Goal: Information Seeking & Learning: Learn about a topic

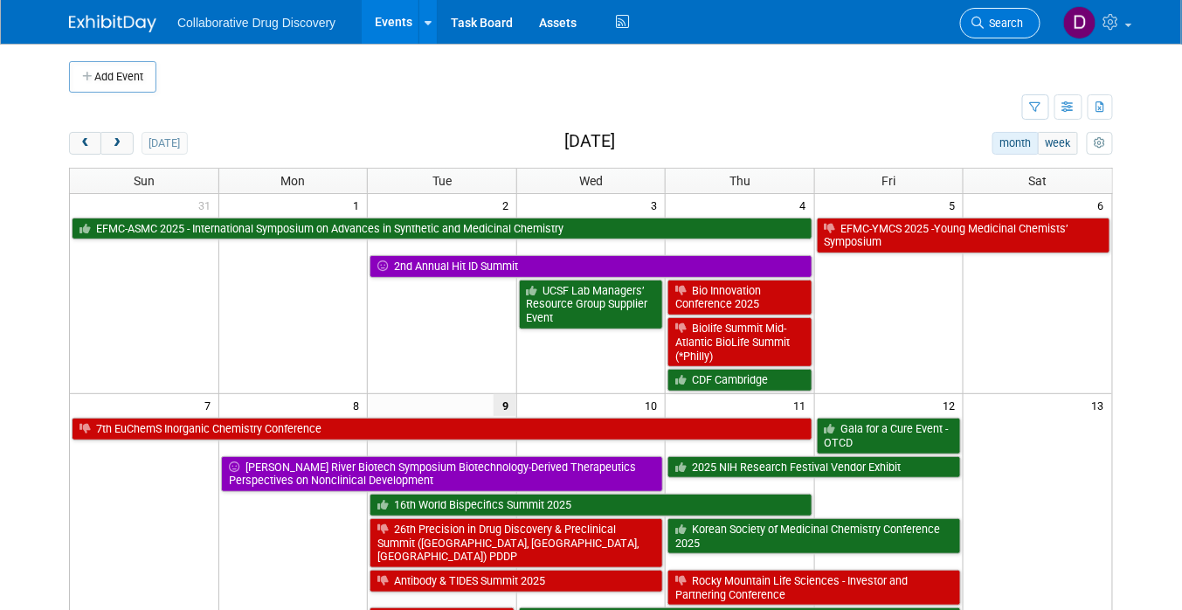
click at [1001, 26] on span "Search" at bounding box center [1003, 23] width 40 height 13
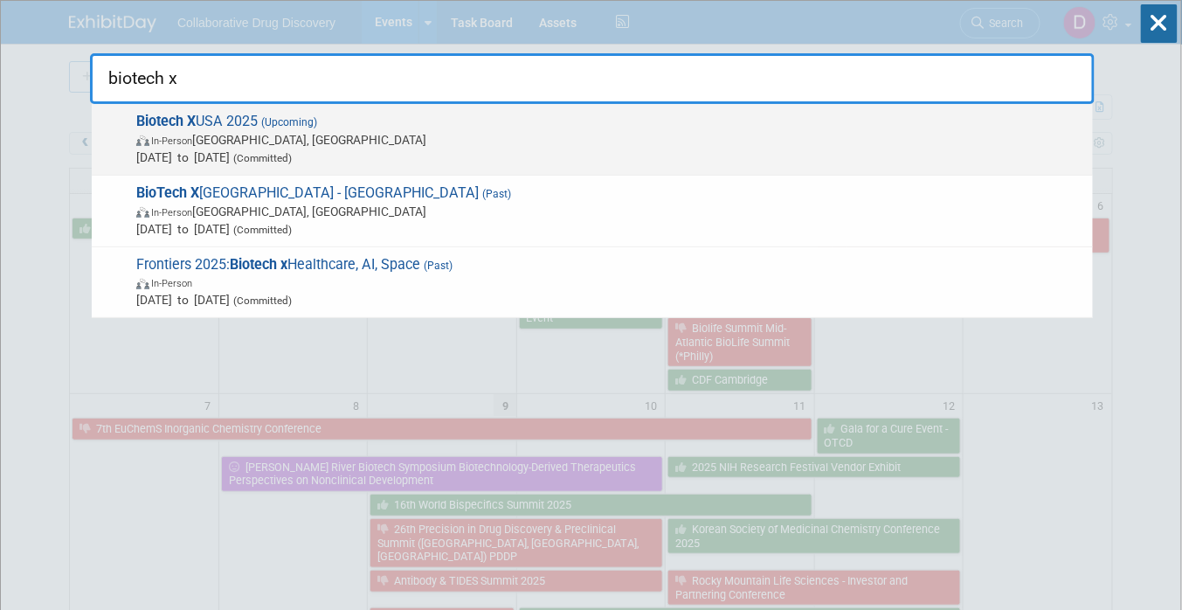
type input "biotech x"
click at [331, 127] on span "Biotech X USA 2025 (Upcoming) In-Person [GEOGRAPHIC_DATA], [GEOGRAPHIC_DATA] [D…" at bounding box center [607, 139] width 953 height 53
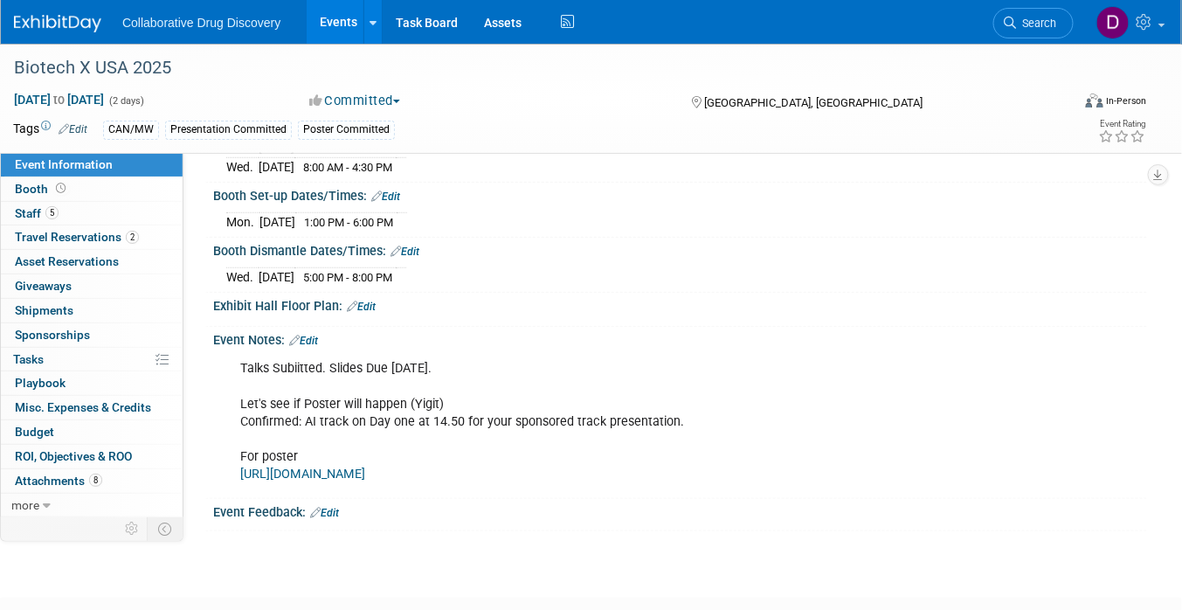
scroll to position [409, 0]
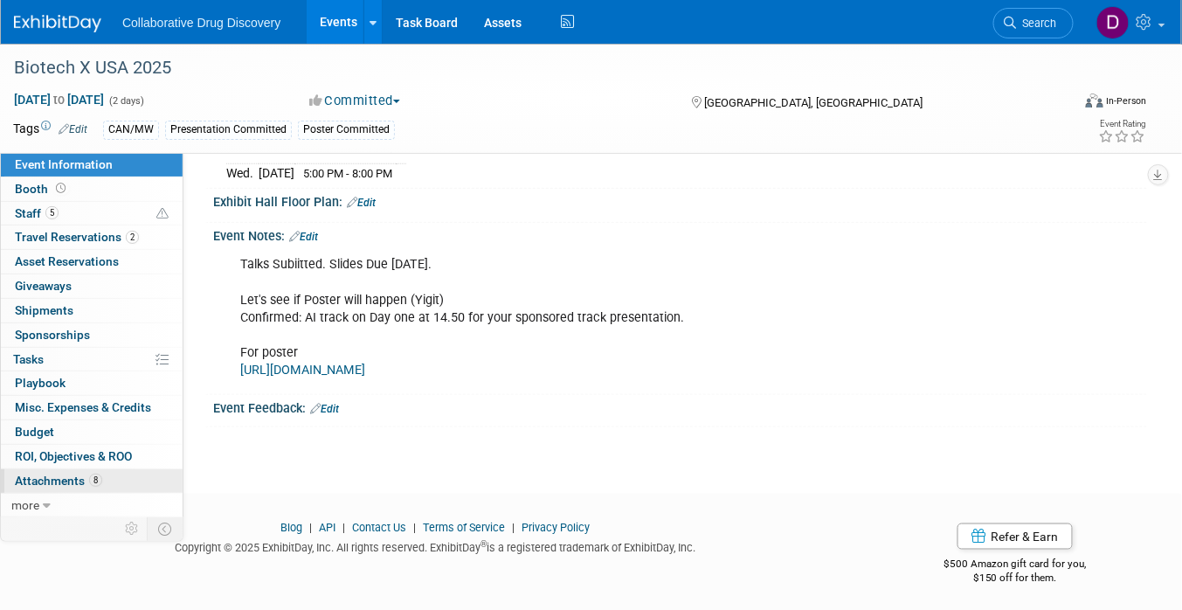
click at [99, 473] on span "Attachments 8" at bounding box center [58, 480] width 87 height 14
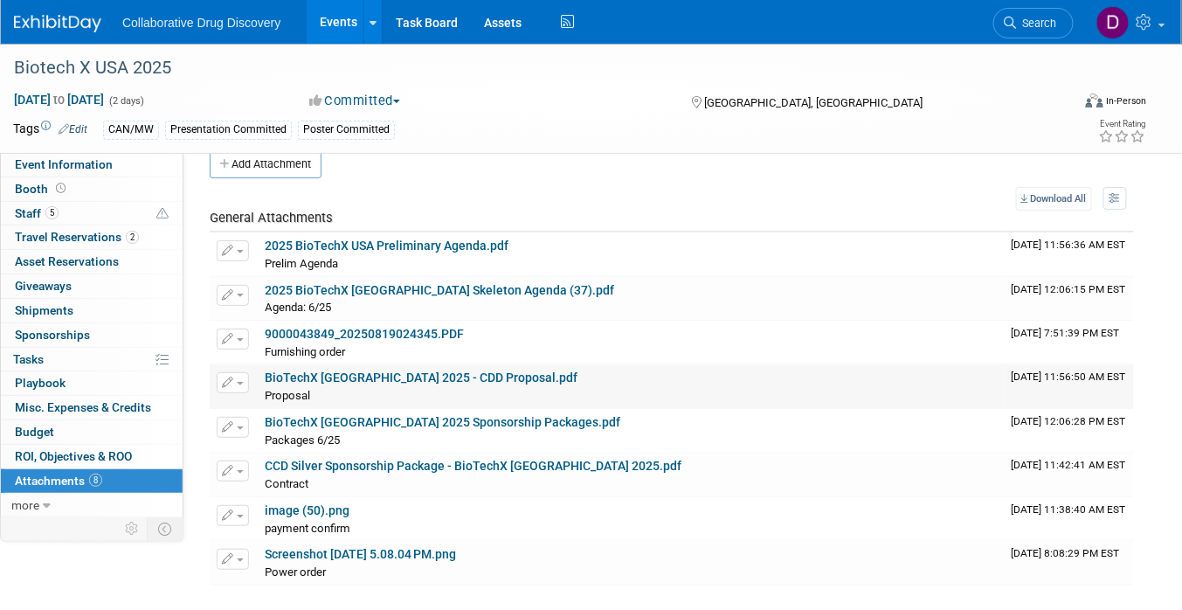
scroll to position [35, 0]
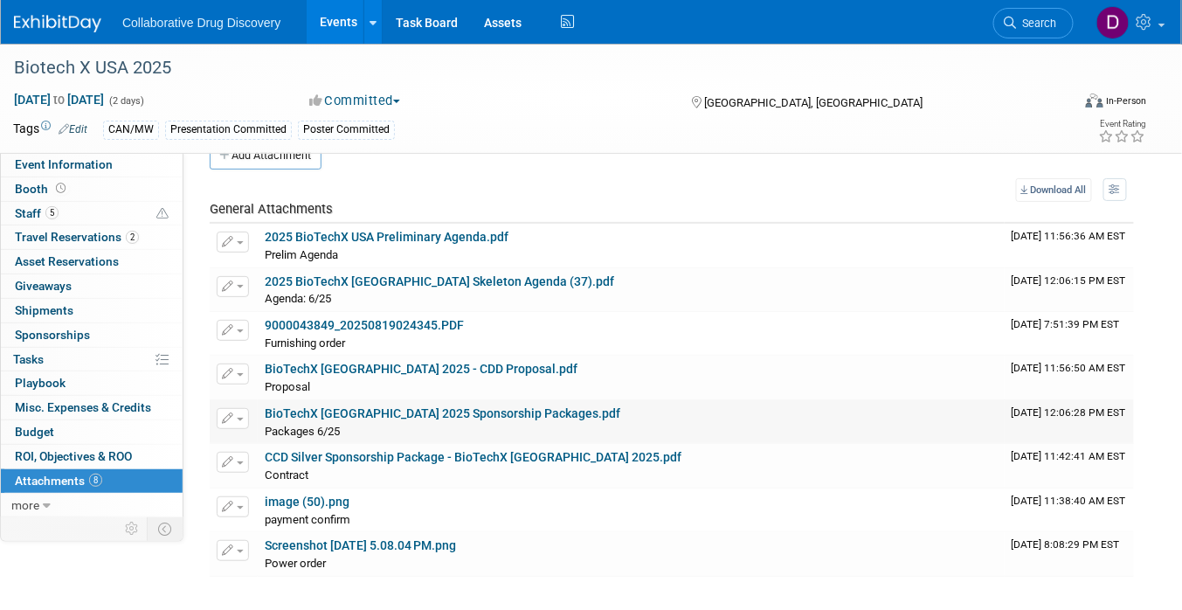
click at [389, 412] on link "BioTechX USA 2025 Sponsorship Packages.pdf" at bounding box center [442, 413] width 355 height 14
click at [1011, 18] on icon at bounding box center [1010, 23] width 12 height 12
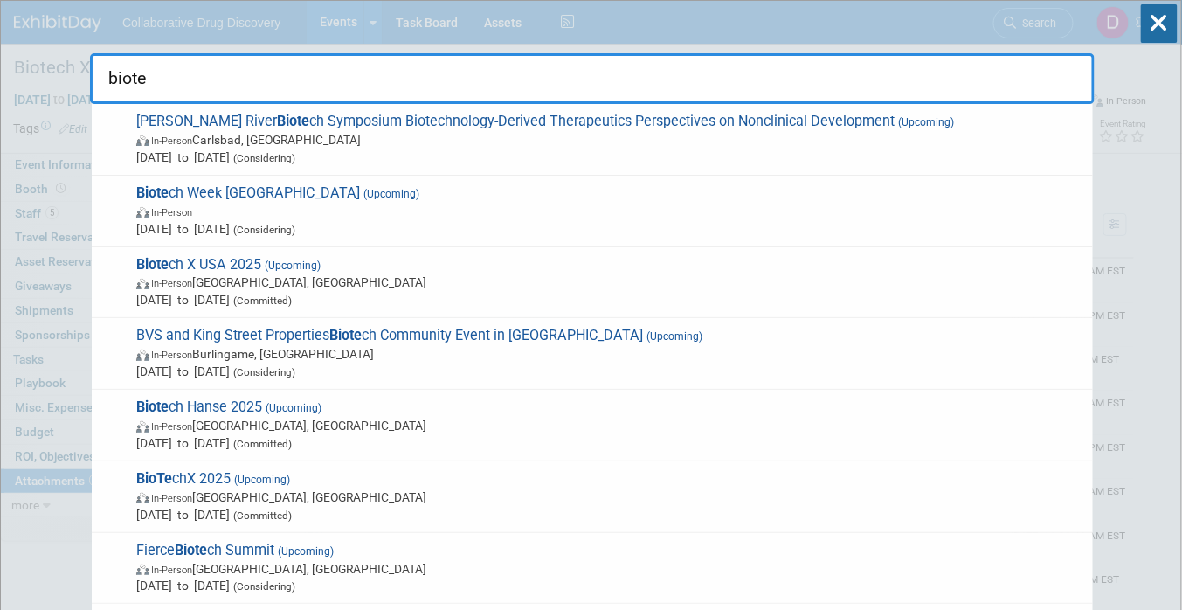
type input "biote"
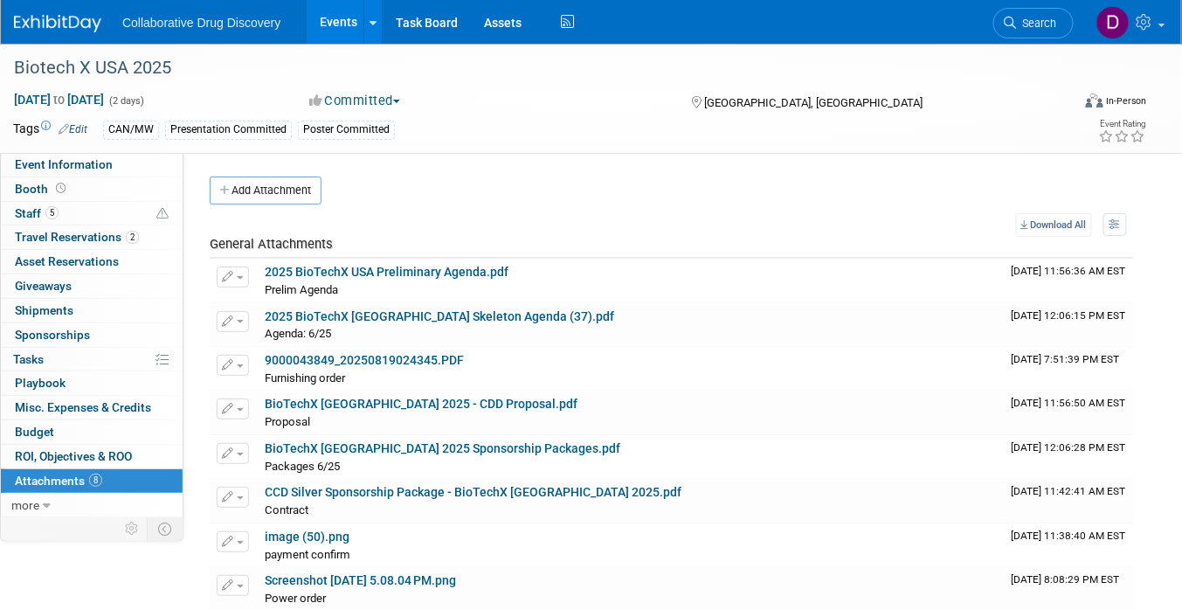
click at [52, 28] on img at bounding box center [57, 23] width 87 height 17
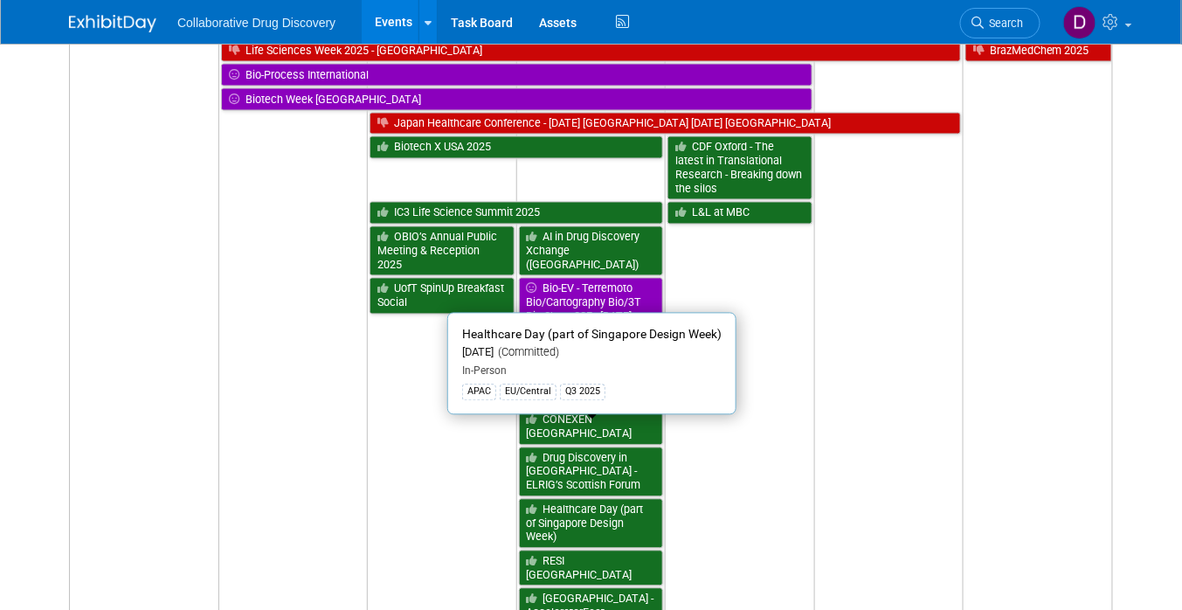
scroll to position [805, 0]
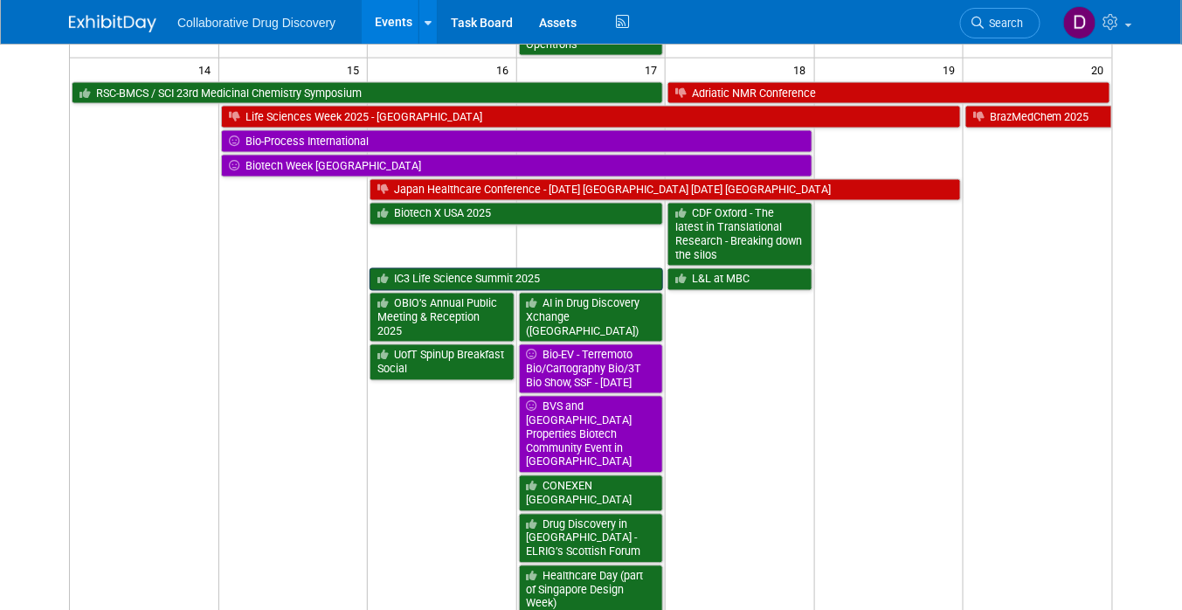
click at [492, 268] on link "IC3 Life Science Summit 2025" at bounding box center [515, 279] width 293 height 23
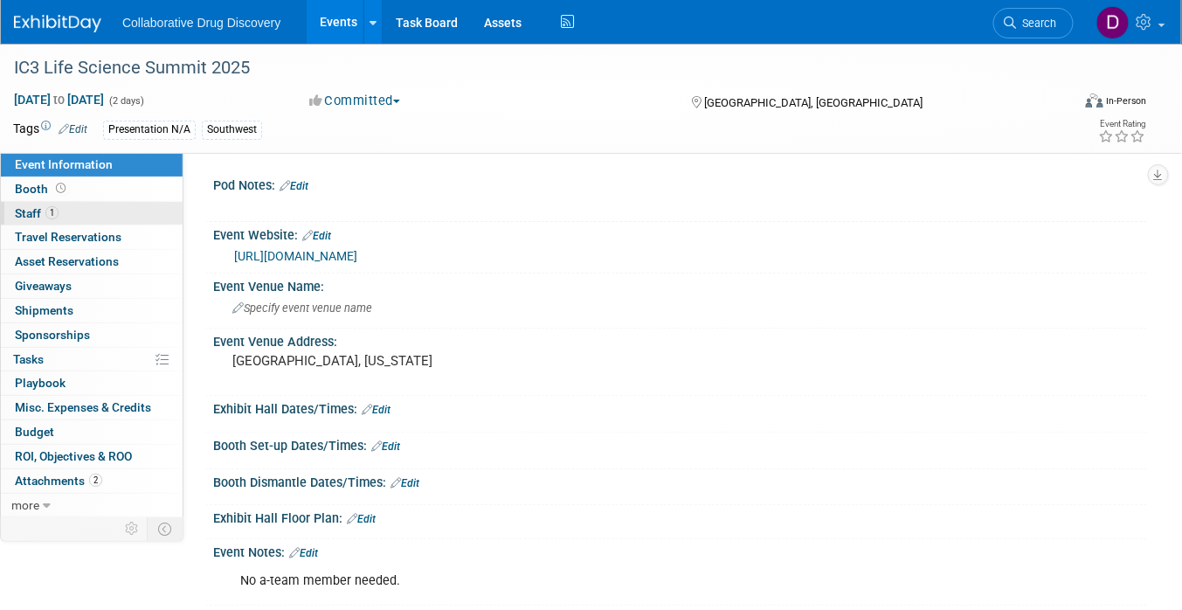
click at [48, 207] on span "1" at bounding box center [51, 212] width 13 height 13
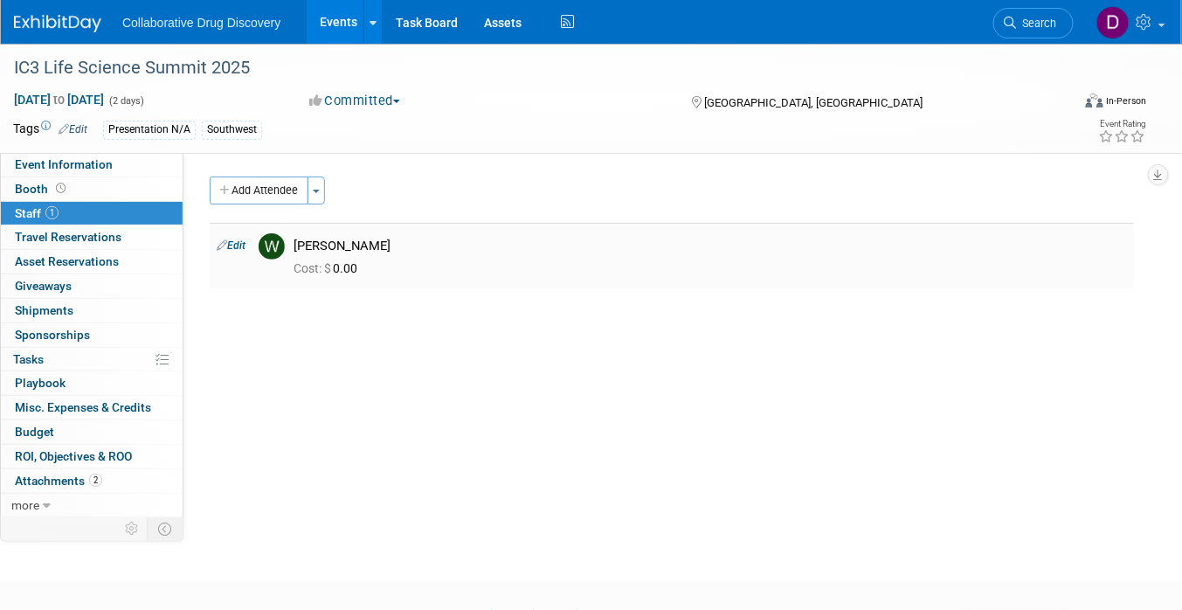
click at [351, 245] on div "[PERSON_NAME]" at bounding box center [709, 246] width 833 height 17
click at [231, 244] on link "Edit" at bounding box center [231, 245] width 29 height 12
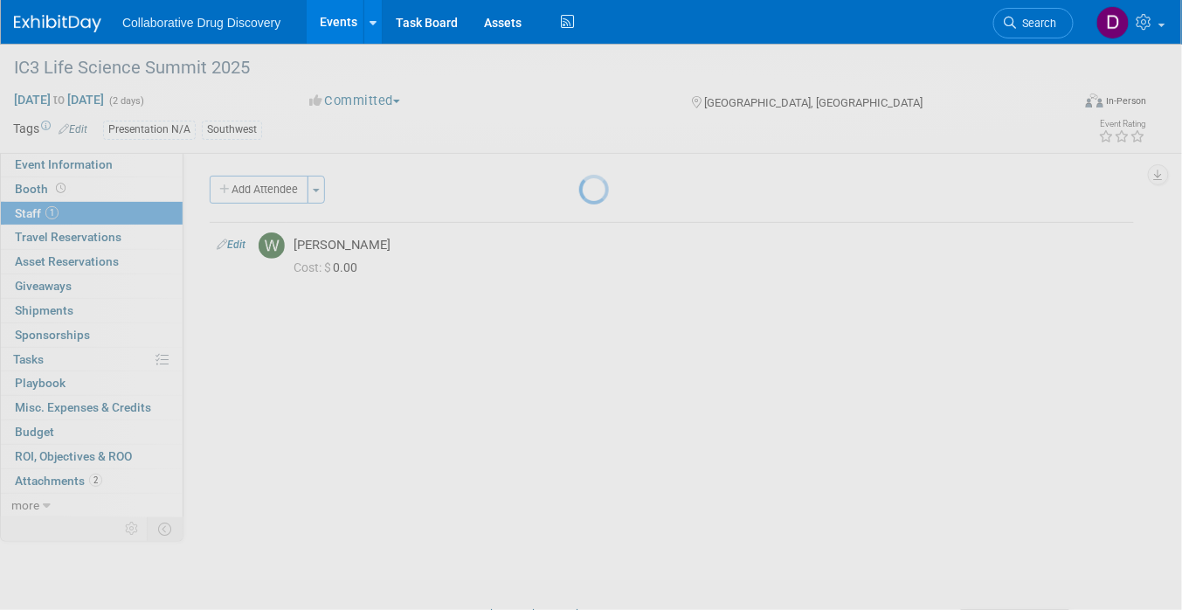
select select "3b1c83e3-f372-4631-9346-f544dda1d68d"
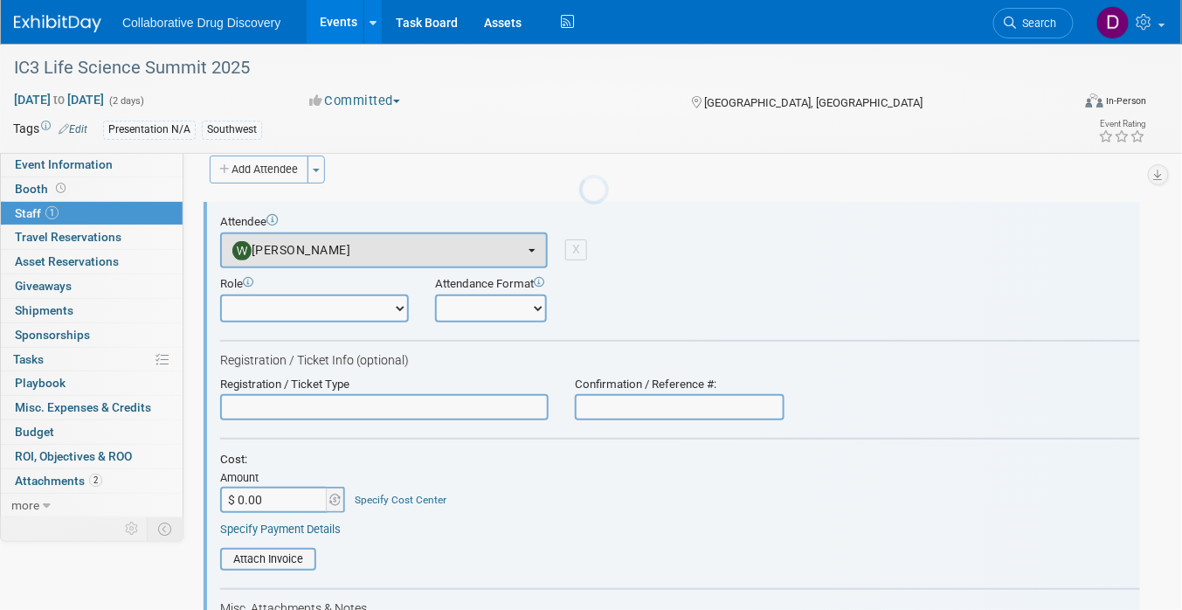
scroll to position [24, 0]
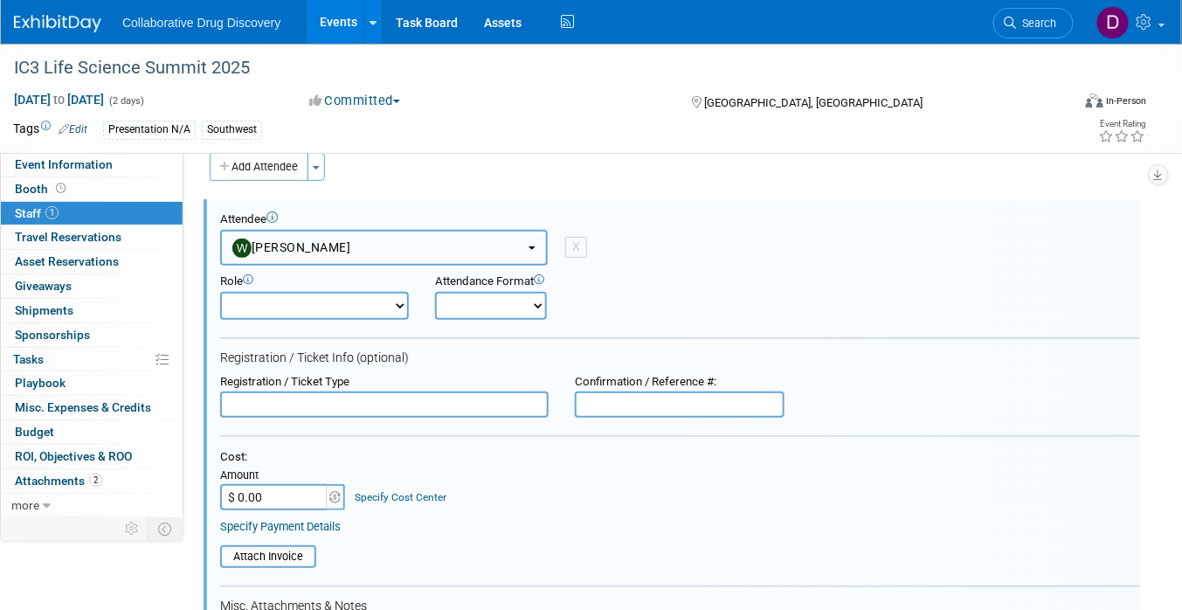
click at [313, 246] on span "[PERSON_NAME]" at bounding box center [291, 247] width 119 height 14
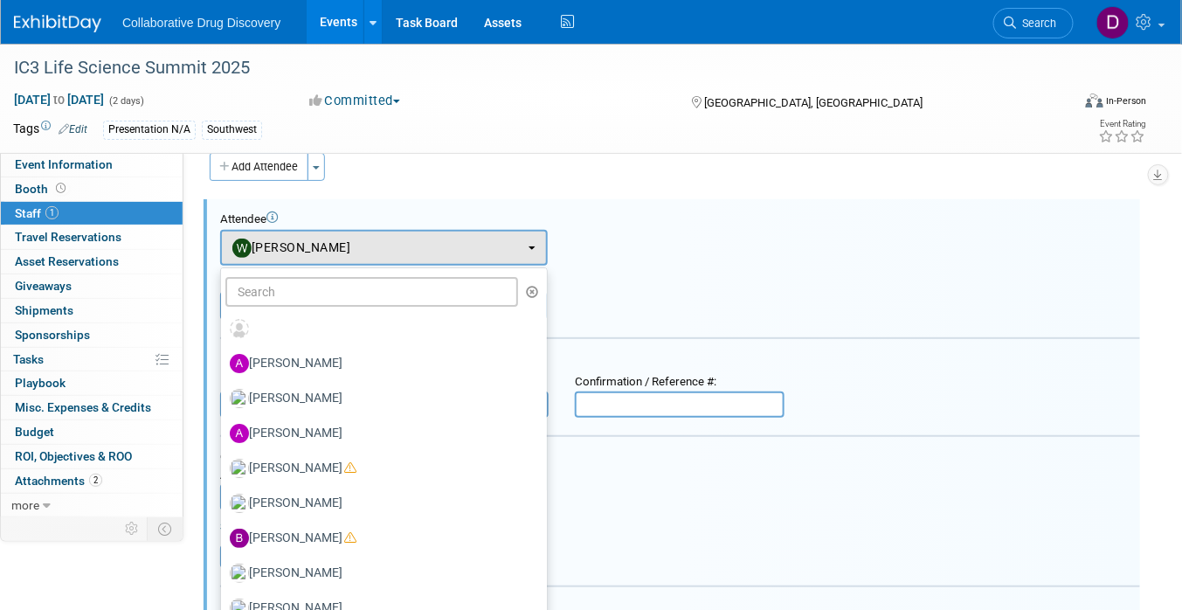
click at [596, 144] on div "Tags Edit Presentation N/A Southwest Event Rating" at bounding box center [580, 132] width 1160 height 31
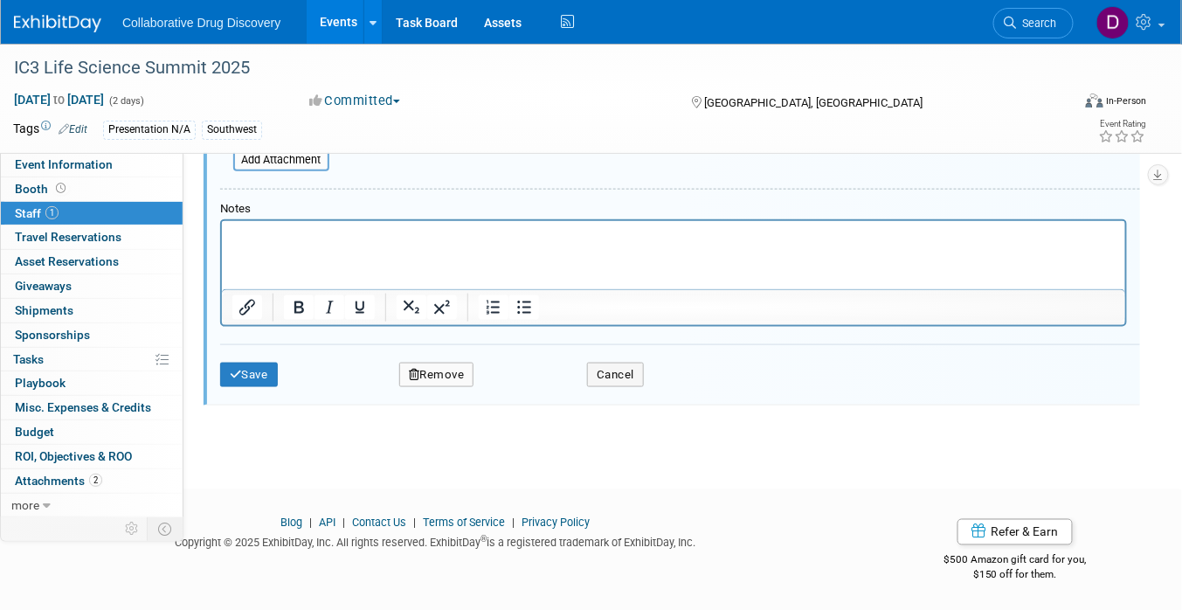
scroll to position [0, 0]
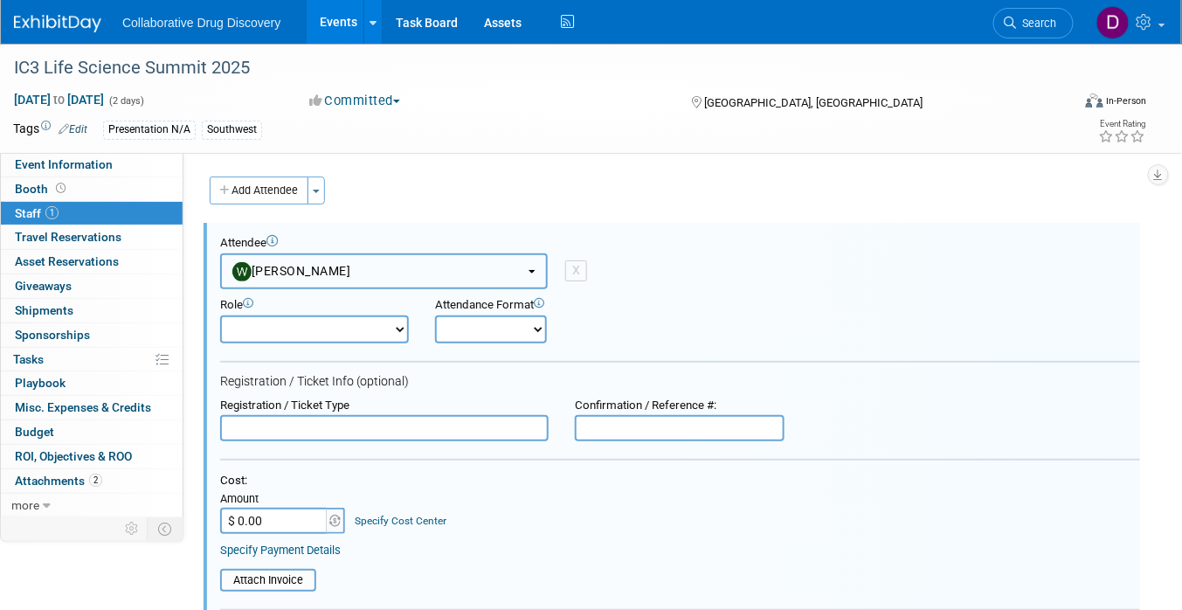
click at [357, 269] on button "[PERSON_NAME]" at bounding box center [383, 271] width 327 height 36
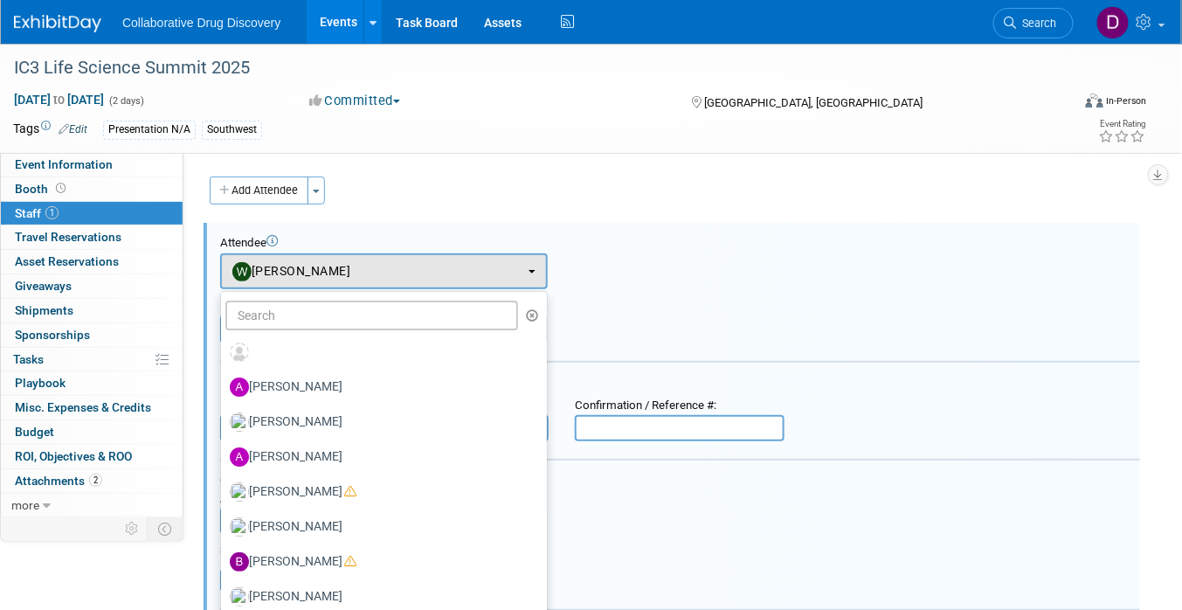
click at [534, 176] on div "Add Attendee Toggle Dropdown Quick -Tag Attendees Apply" at bounding box center [672, 190] width 924 height 28
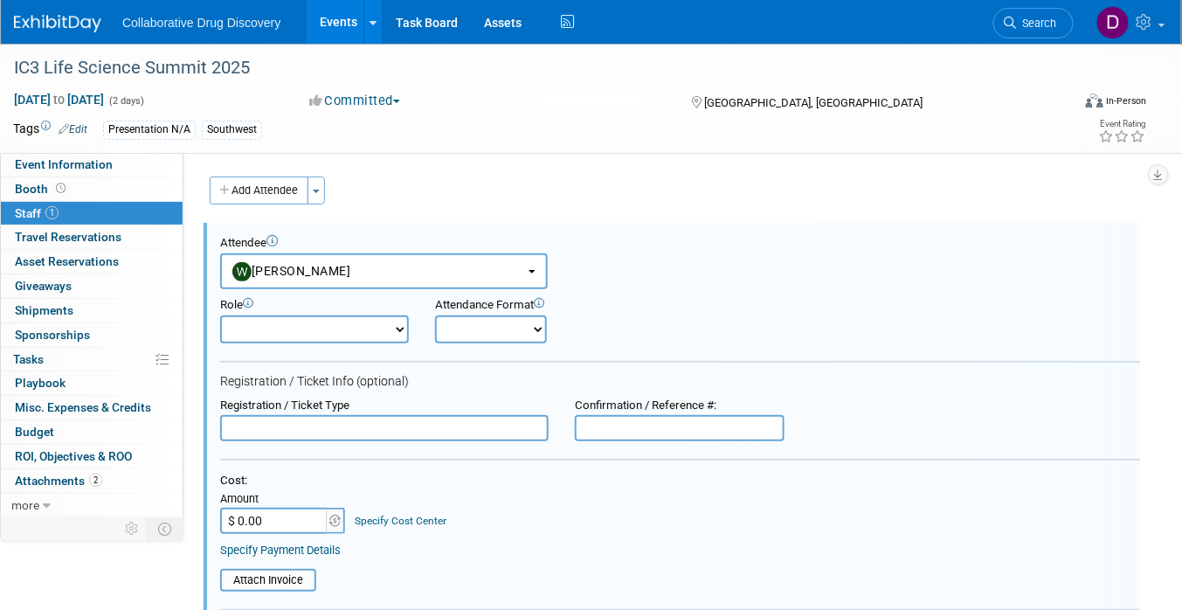
scroll to position [501, 0]
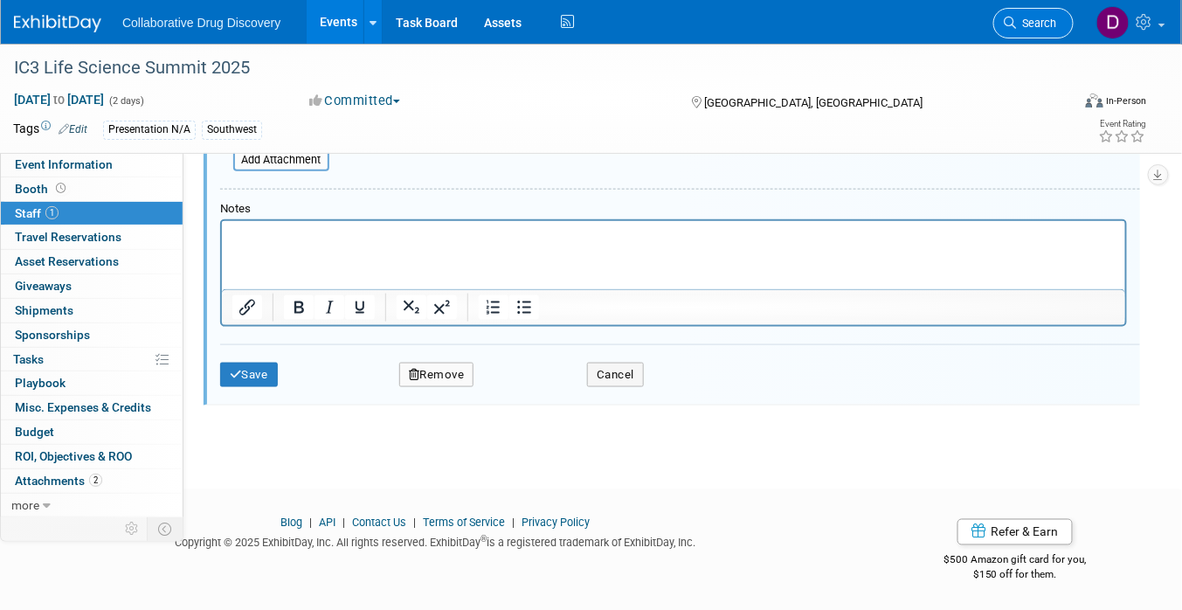
click at [1019, 12] on link "Search" at bounding box center [1033, 23] width 80 height 31
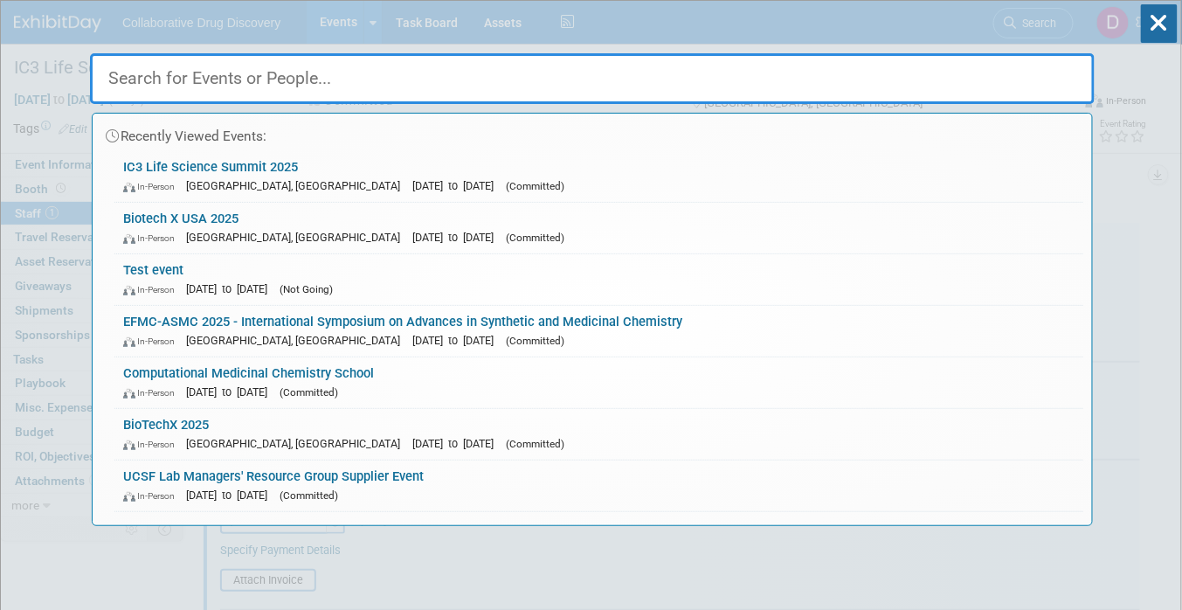
paste input "Till & McCulloch Meetings."
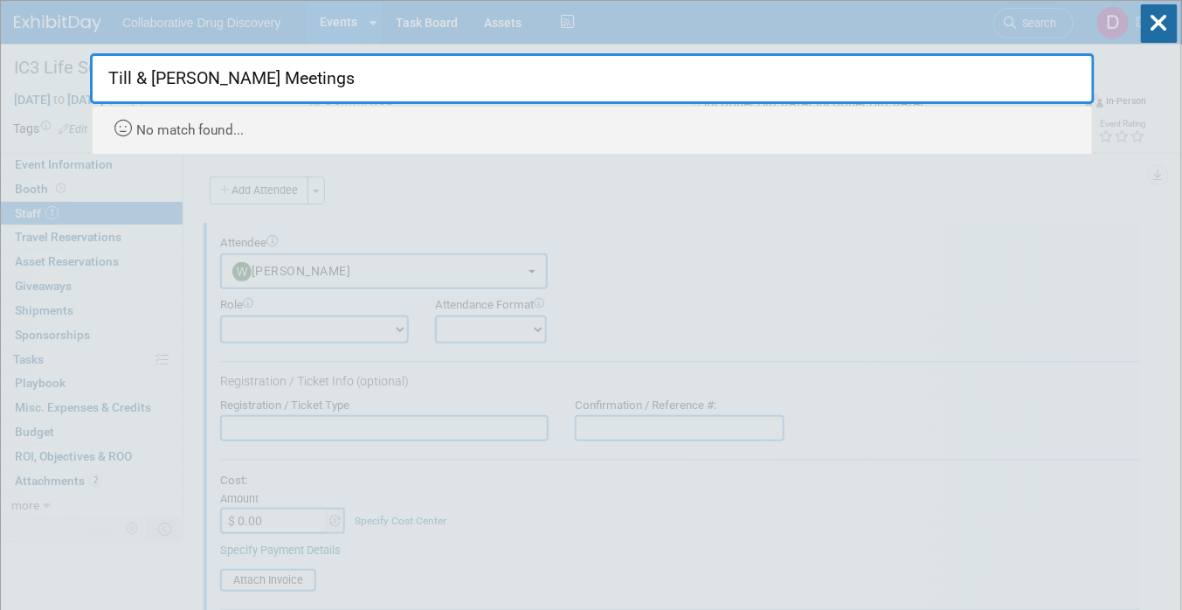
type input "Till & McCulloch Meeting"
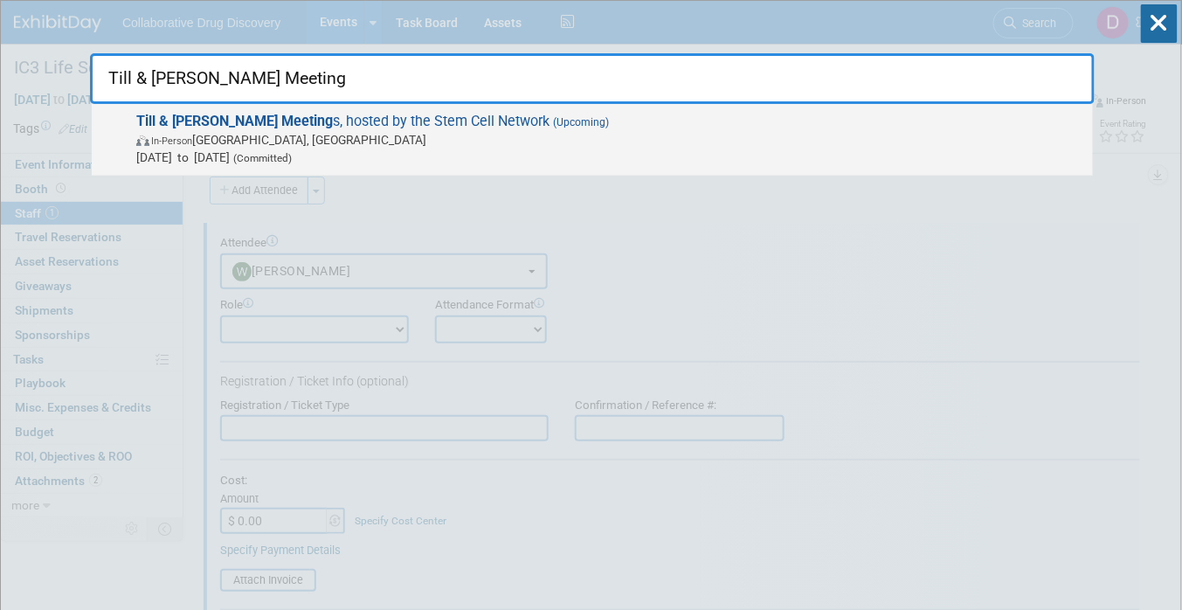
click at [276, 138] on span "In-Person Ottawa, Canada" at bounding box center [609, 139] width 947 height 17
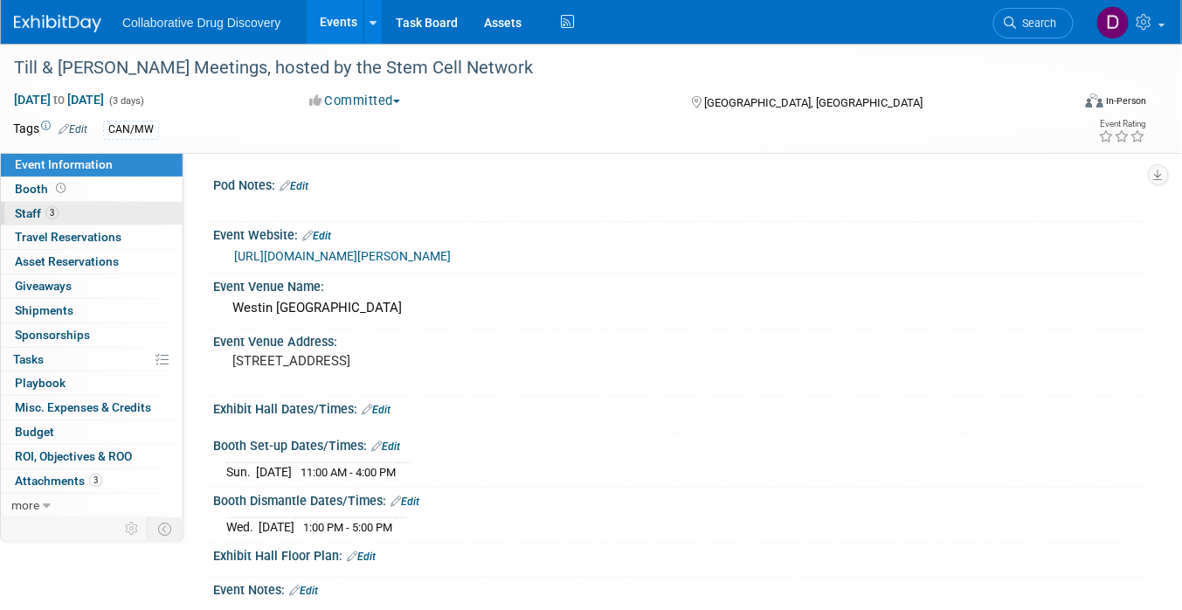
click at [69, 211] on link "3 Staff 3" at bounding box center [92, 214] width 182 height 24
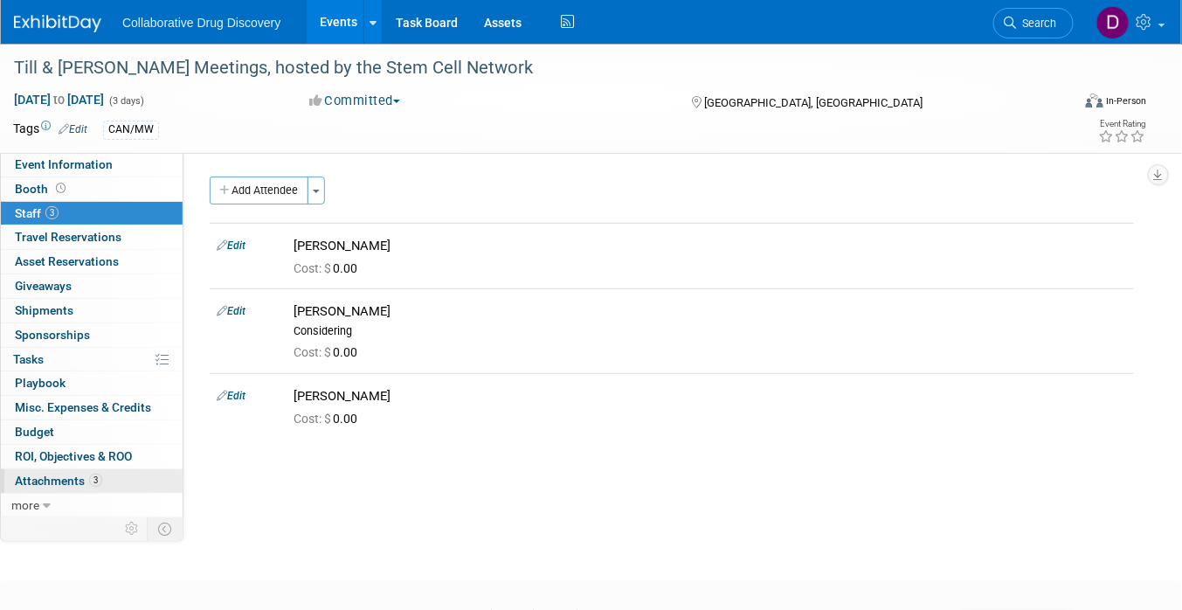
click at [91, 473] on span "3" at bounding box center [95, 479] width 13 height 13
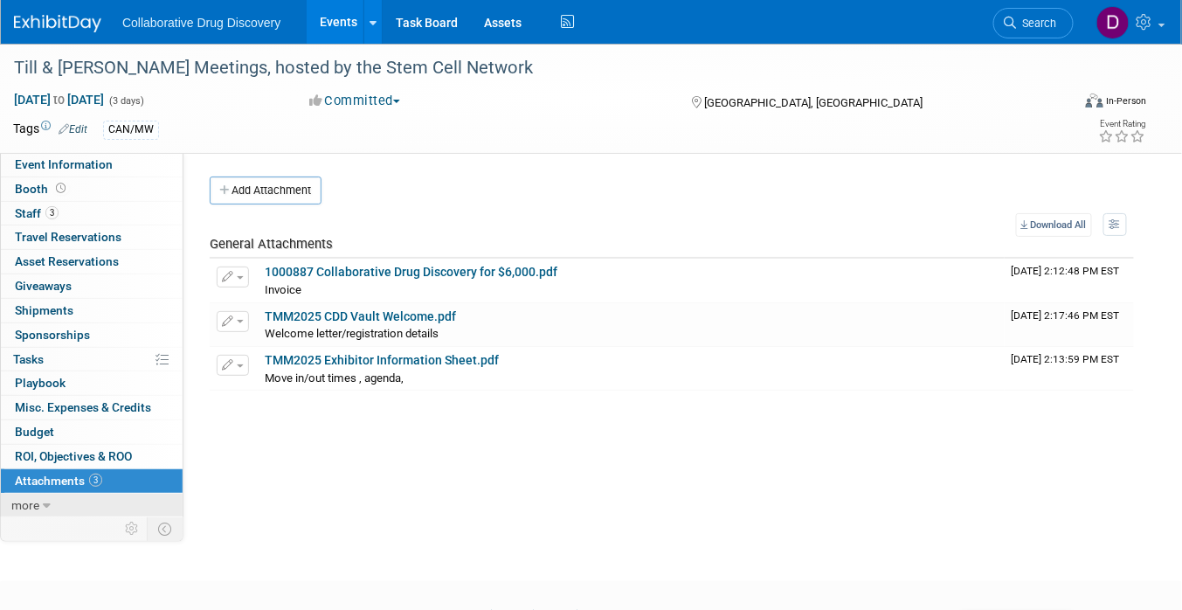
click at [68, 499] on link "more" at bounding box center [92, 505] width 182 height 24
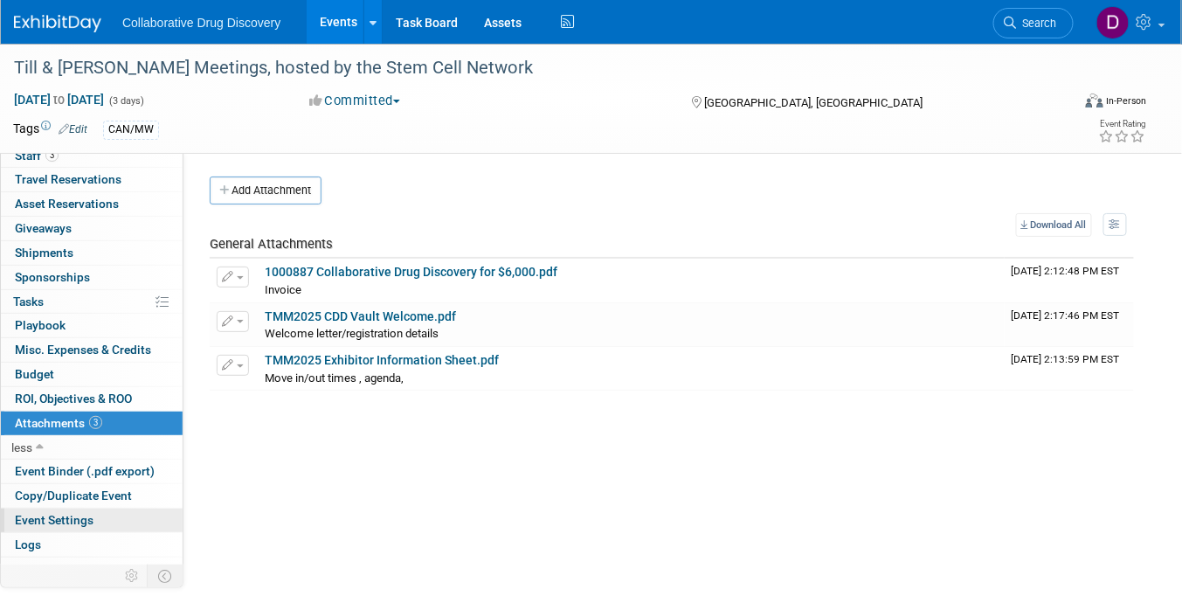
scroll to position [71, 0]
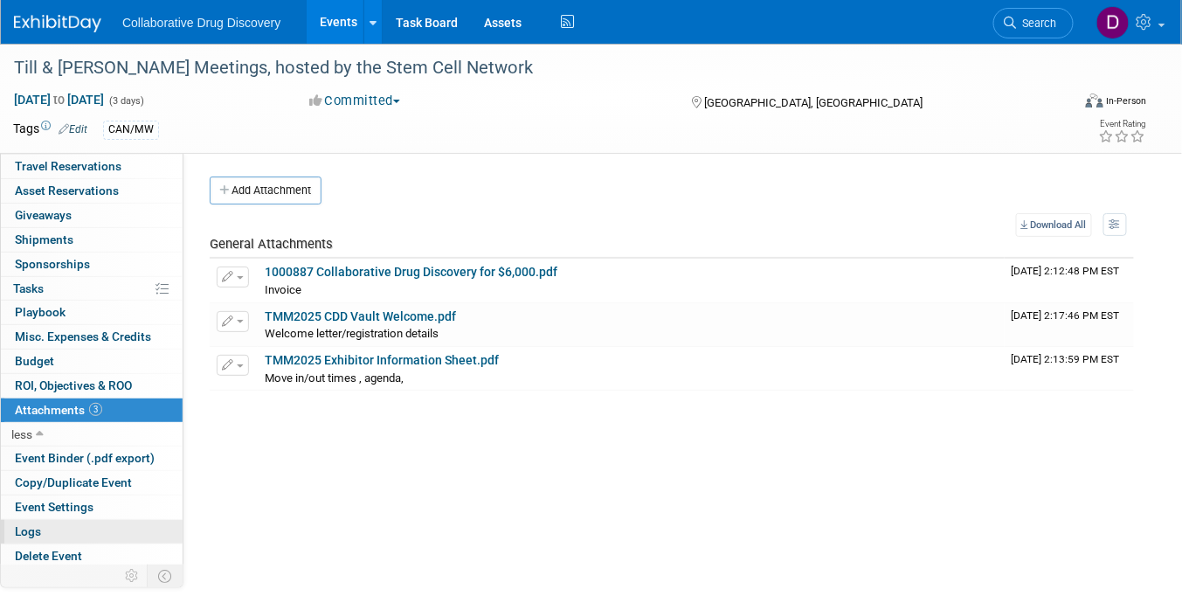
click at [65, 524] on link "Logs" at bounding box center [92, 532] width 182 height 24
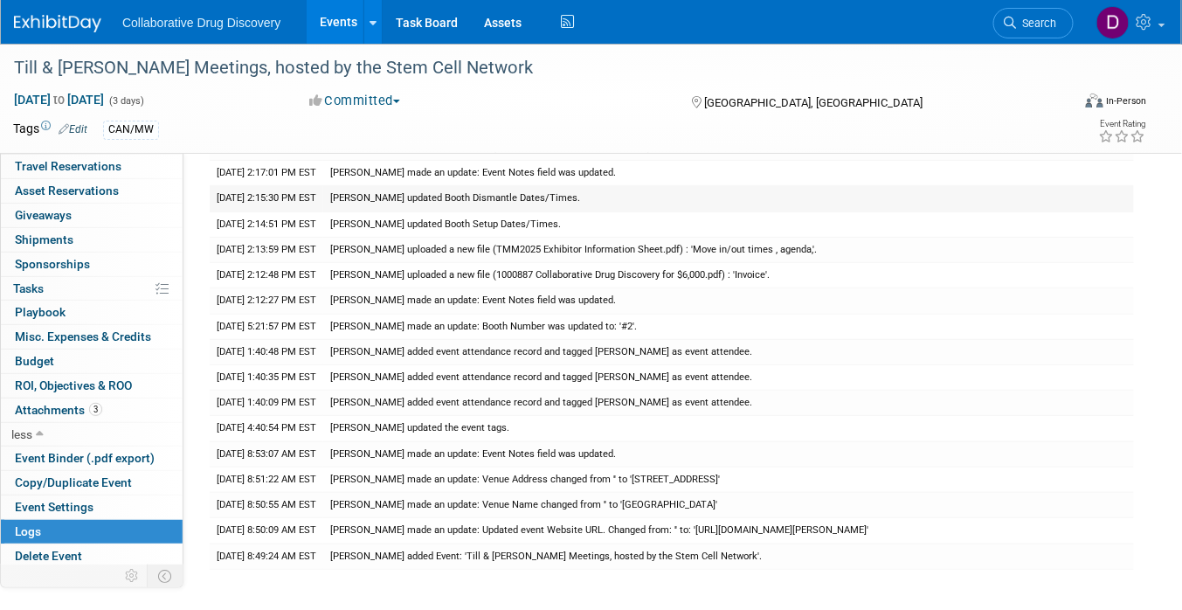
scroll to position [0, 0]
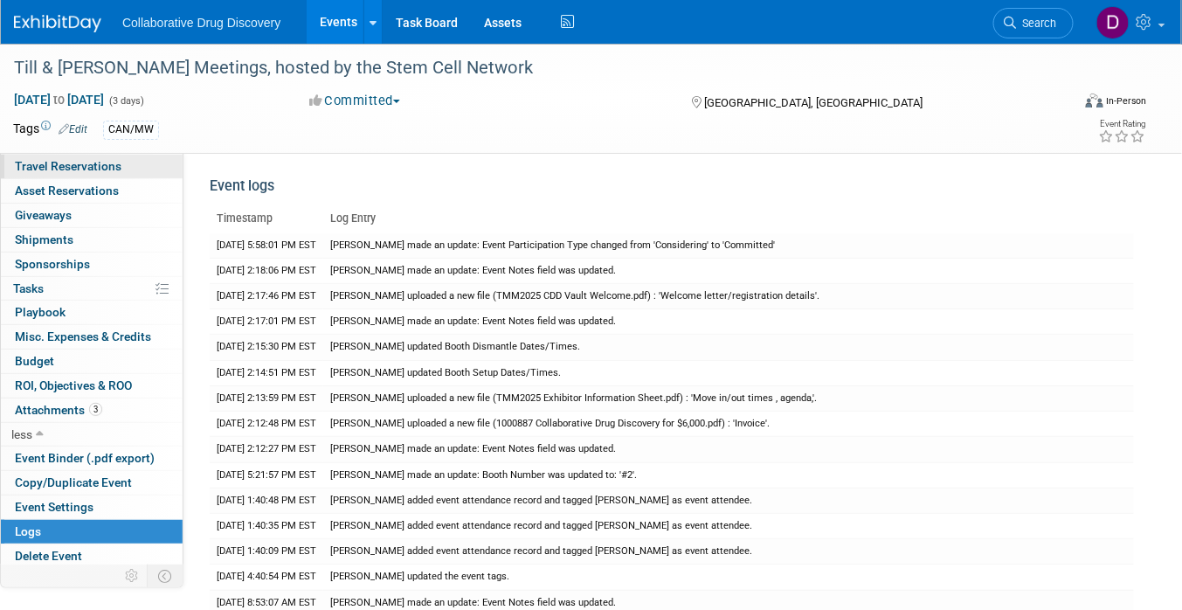
click at [125, 172] on link "0 Travel Reservations 0" at bounding box center [92, 167] width 182 height 24
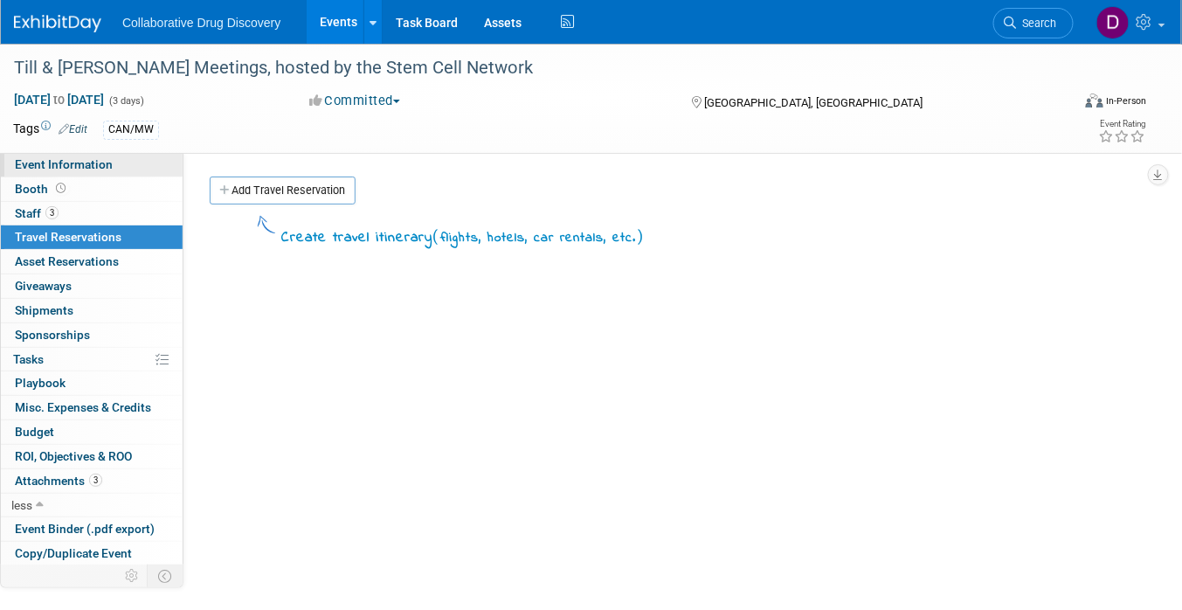
click at [122, 174] on link "Event Information" at bounding box center [92, 165] width 182 height 24
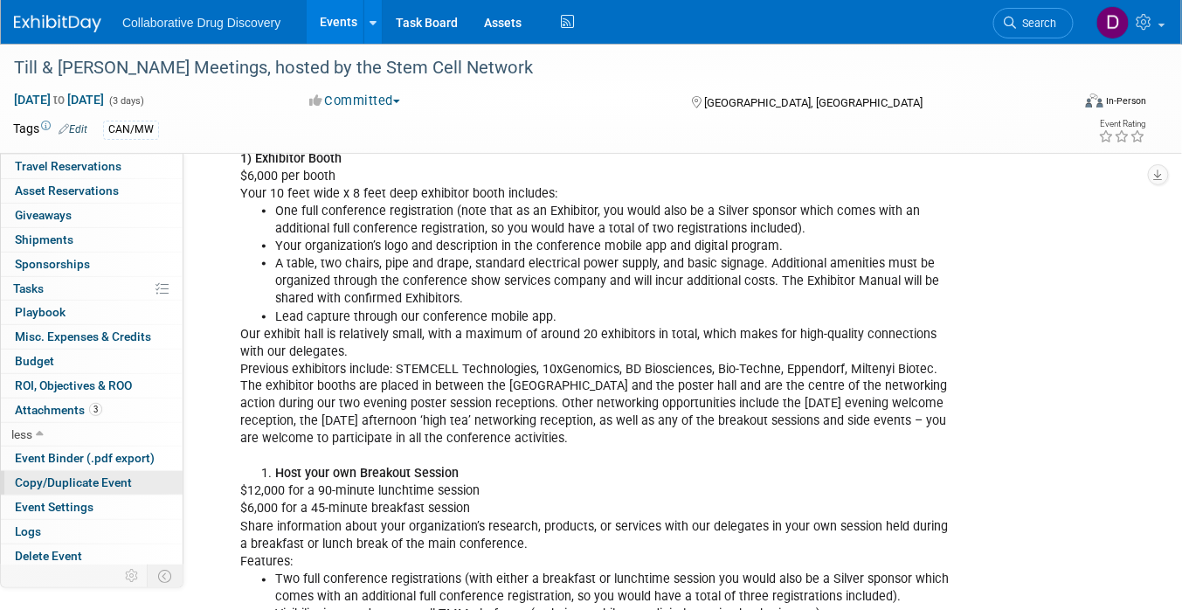
scroll to position [744, 0]
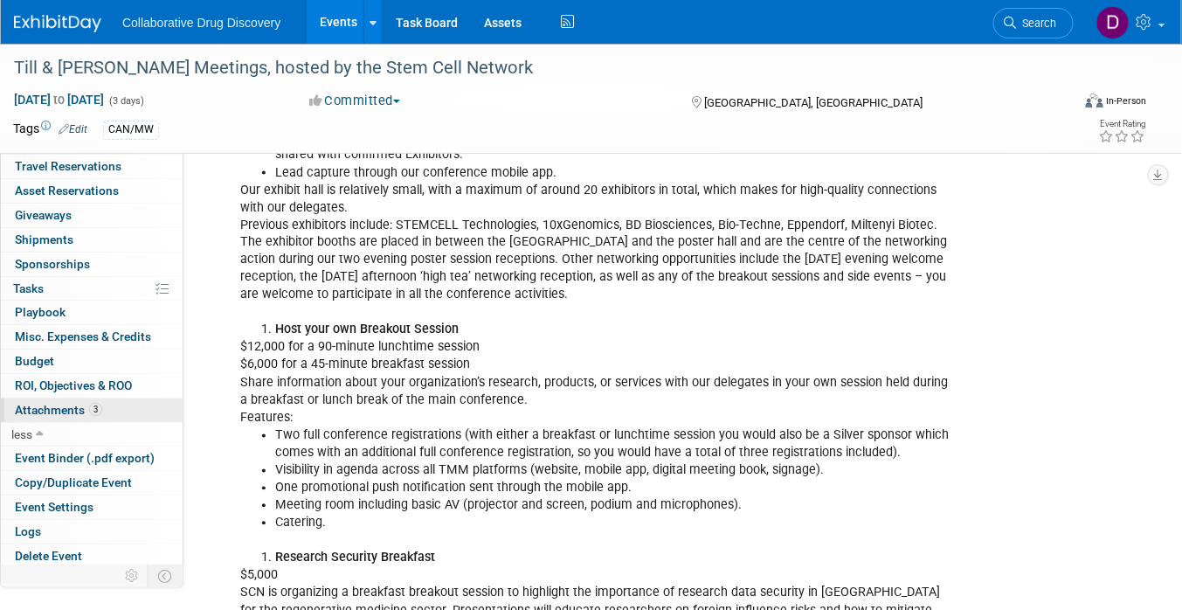
click at [78, 412] on span "Attachments 3" at bounding box center [58, 410] width 87 height 14
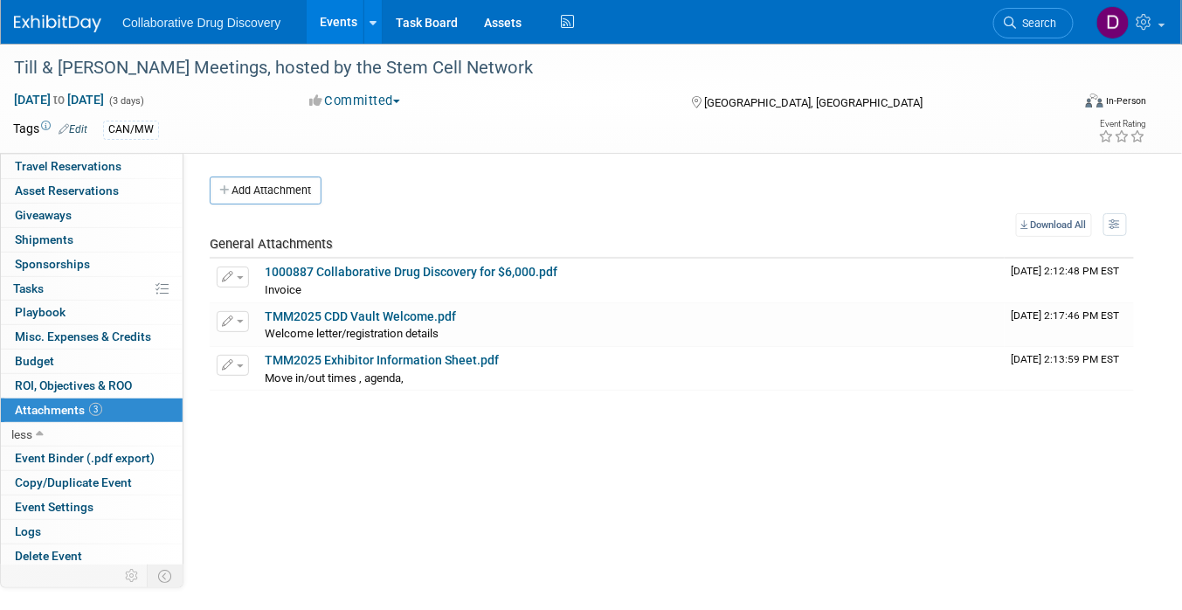
scroll to position [0, 0]
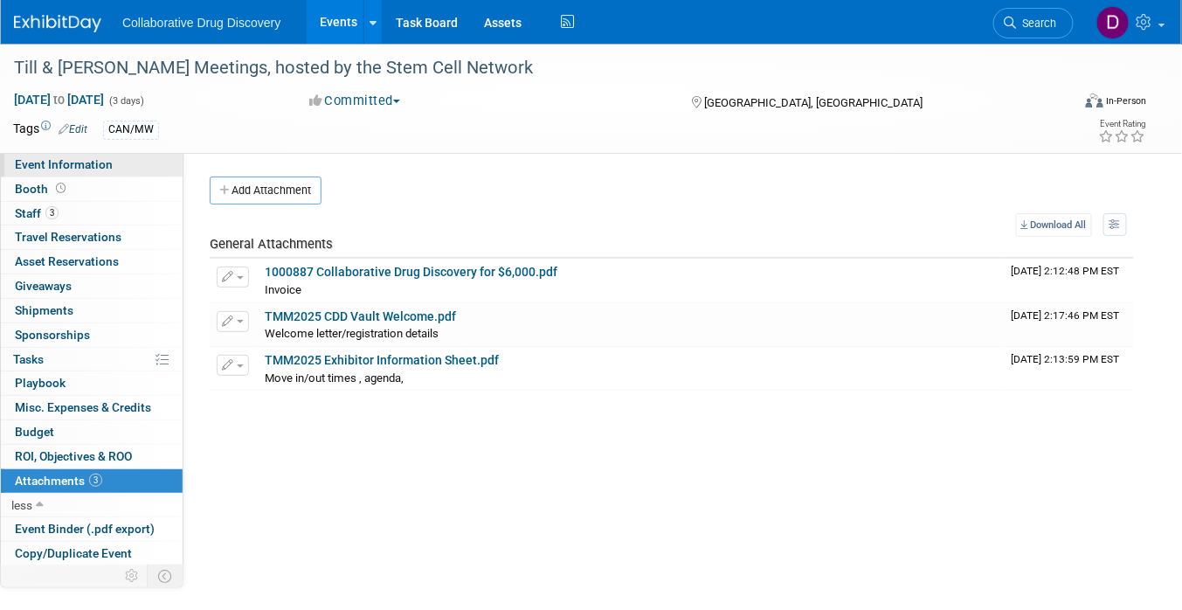
click at [77, 161] on span "Event Information" at bounding box center [64, 164] width 98 height 14
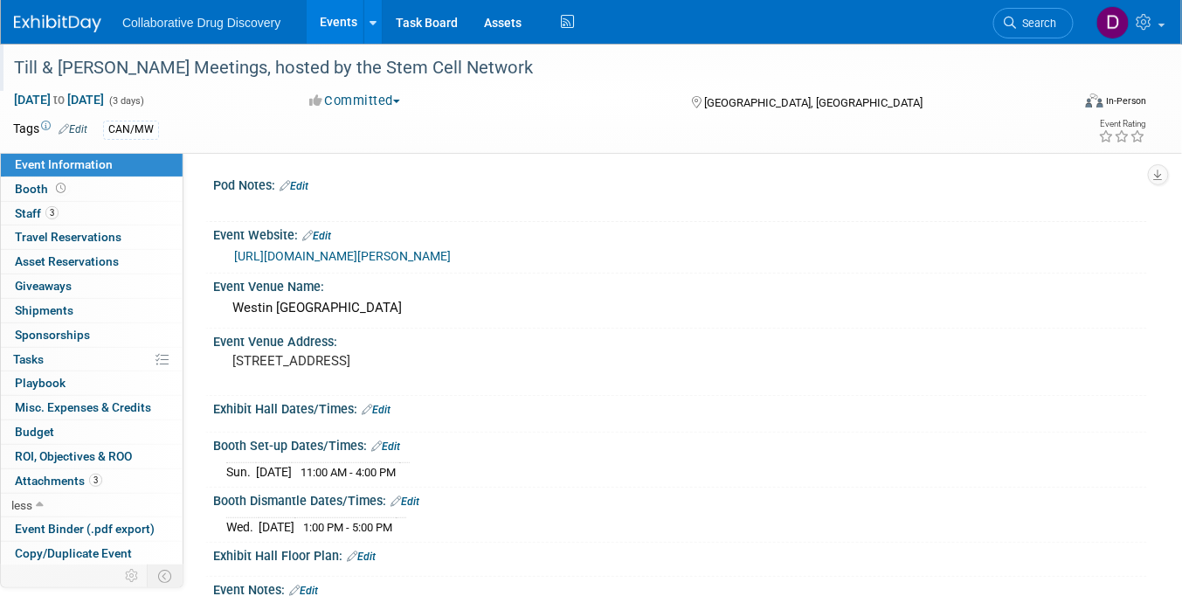
click at [125, 64] on div "Till & [PERSON_NAME] Meetings, hosted by the Stem Cell Network" at bounding box center [529, 67] width 1042 height 31
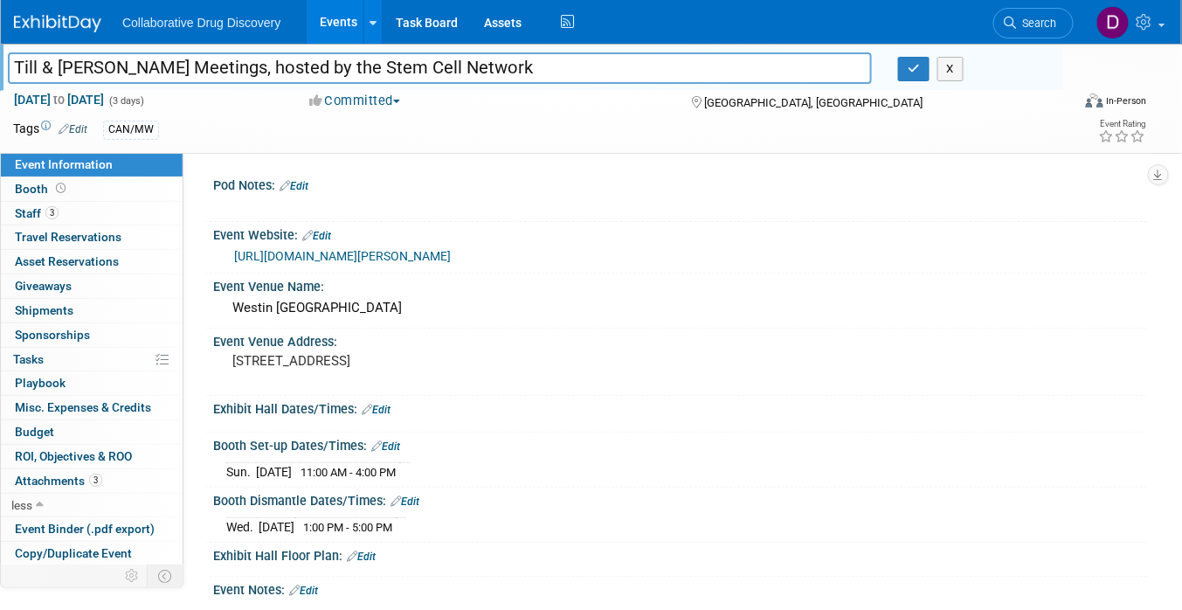
click at [125, 64] on input "Till & [PERSON_NAME] Meetings, hosted by the Stem Cell Network" at bounding box center [440, 67] width 864 height 31
click at [465, 110] on div "Nov 3, 2025 to Nov 5, 2025 (3 days) Nov 3, 2025 to Nov 5, 2025 Committed Commit…" at bounding box center [580, 104] width 1160 height 26
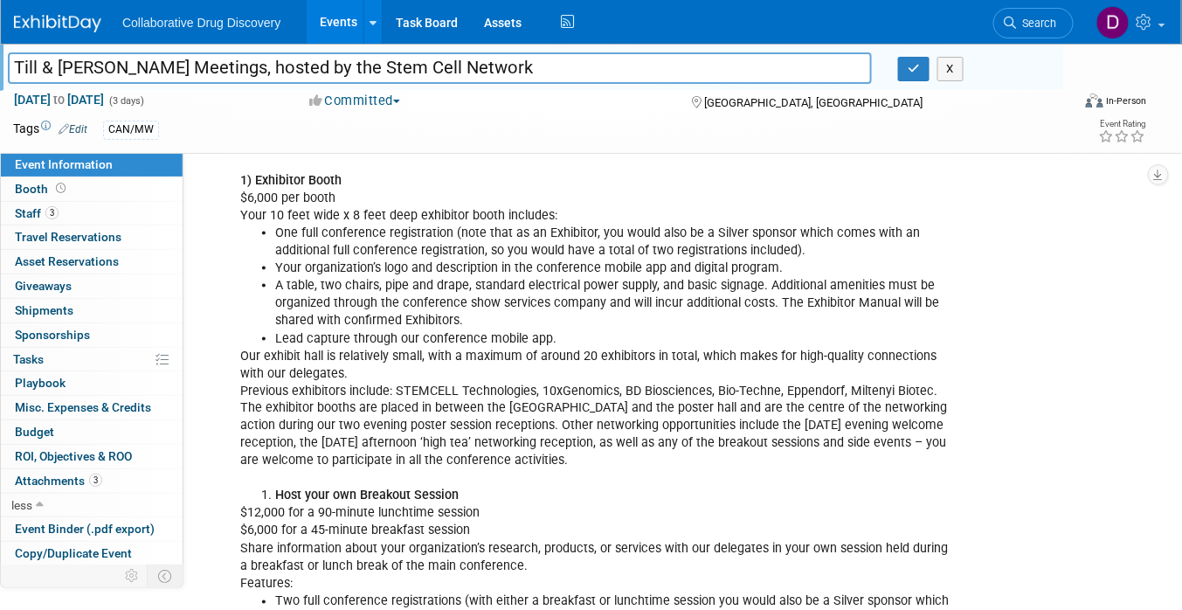
scroll to position [560, 0]
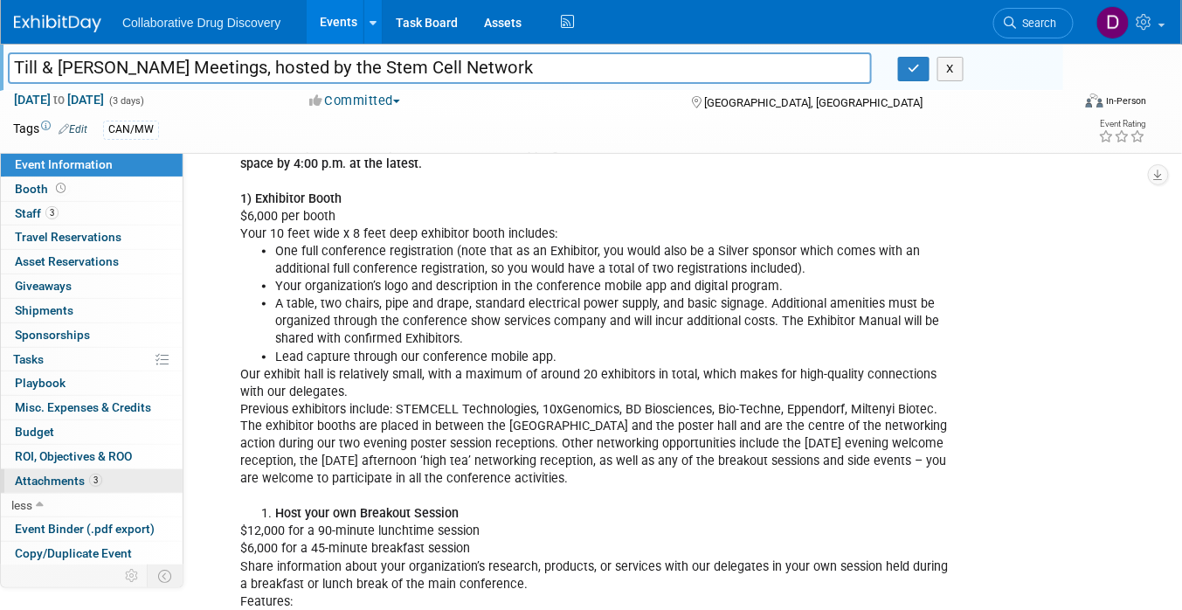
click at [74, 479] on span "Attachments 3" at bounding box center [58, 480] width 87 height 14
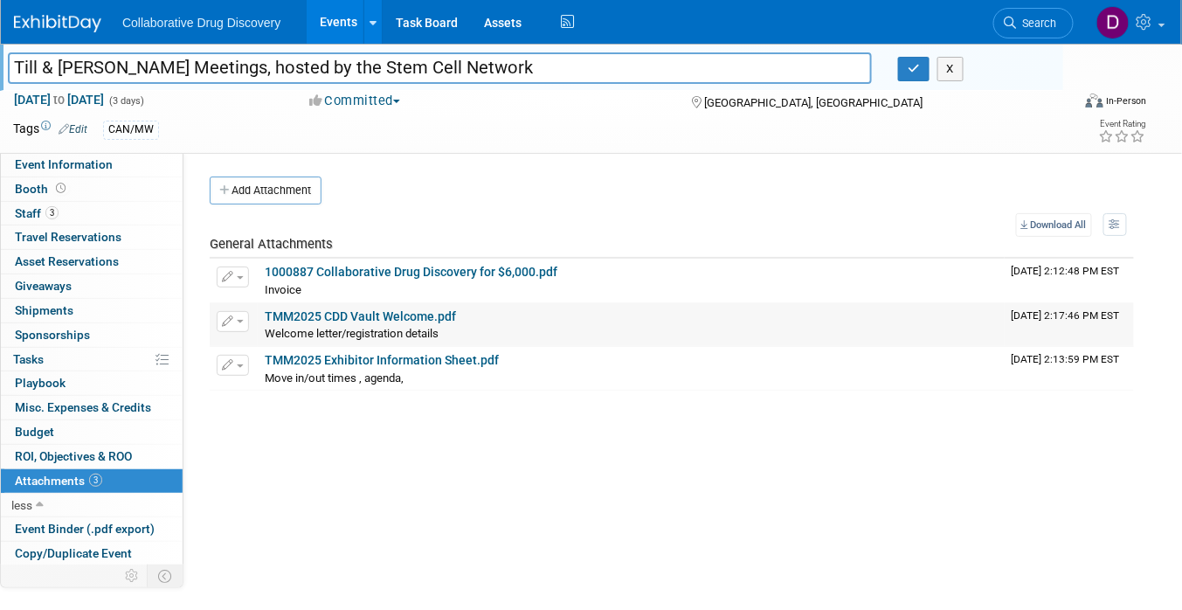
click at [330, 312] on link "TMM2025 CDD Vault Welcome.pdf" at bounding box center [360, 316] width 191 height 14
click at [62, 199] on link "Booth" at bounding box center [92, 189] width 182 height 24
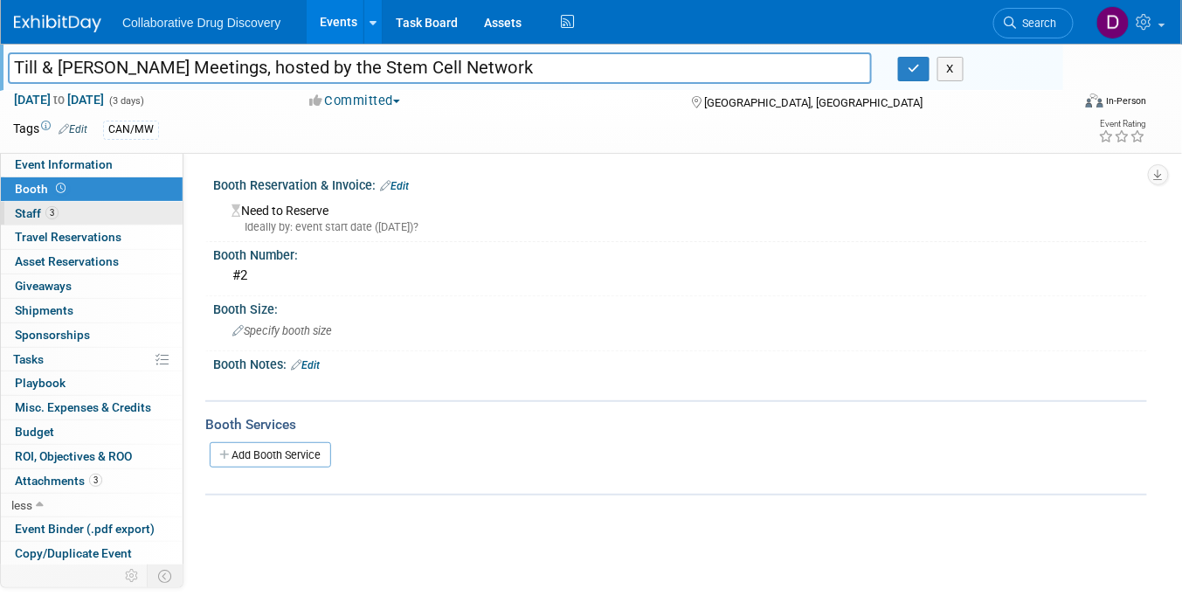
click at [54, 213] on span "3" at bounding box center [51, 212] width 13 height 13
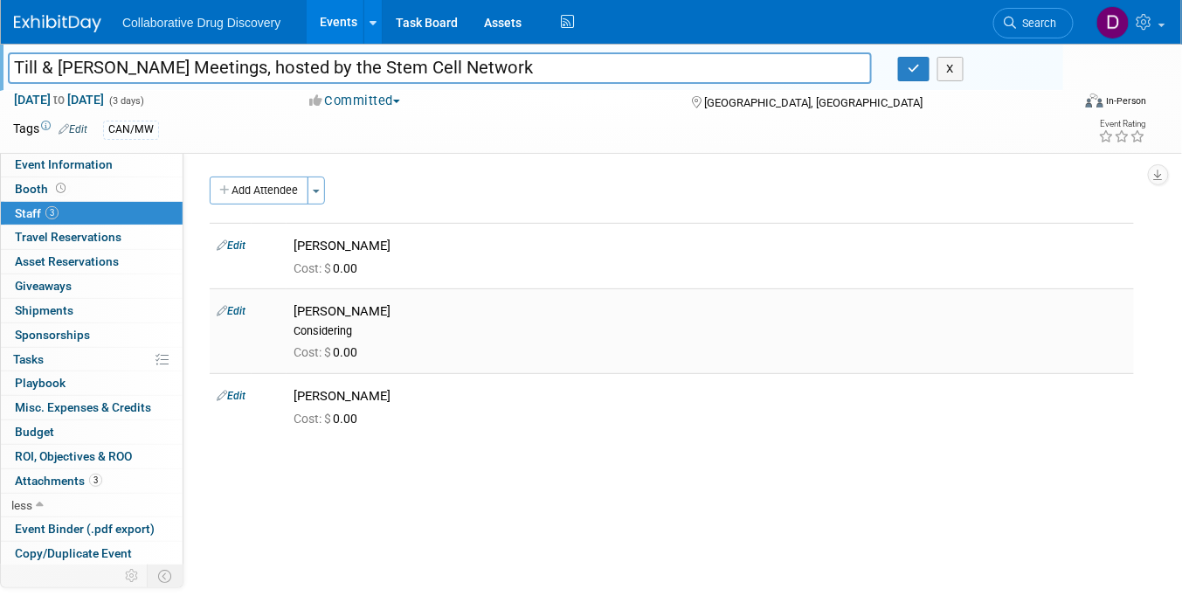
scroll to position [71, 0]
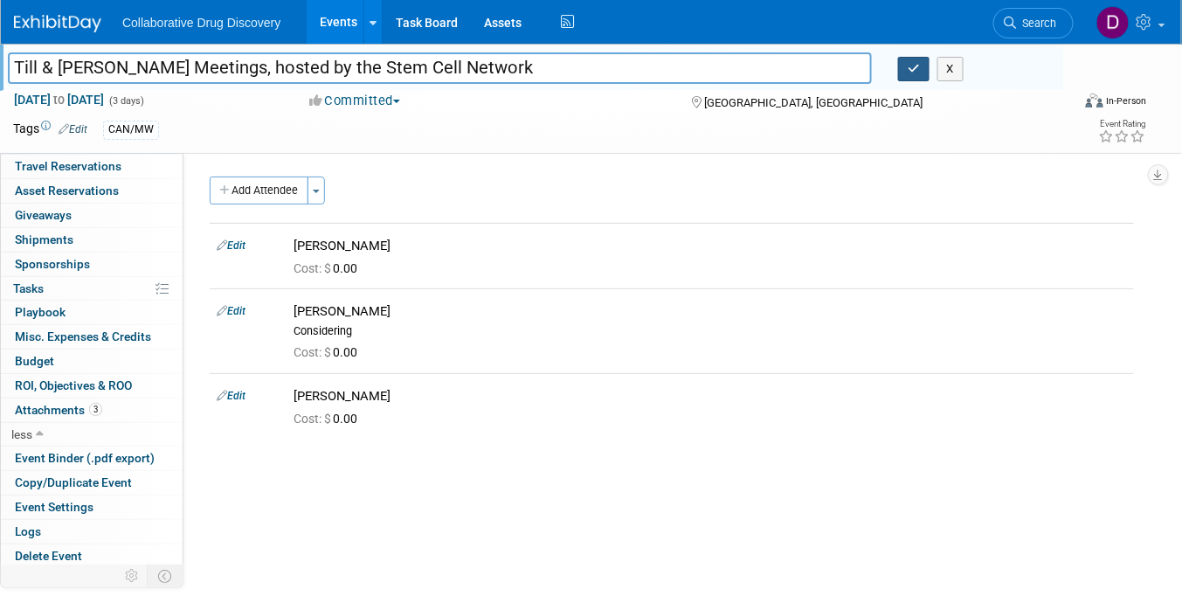
click at [915, 72] on icon "button" at bounding box center [913, 68] width 12 height 11
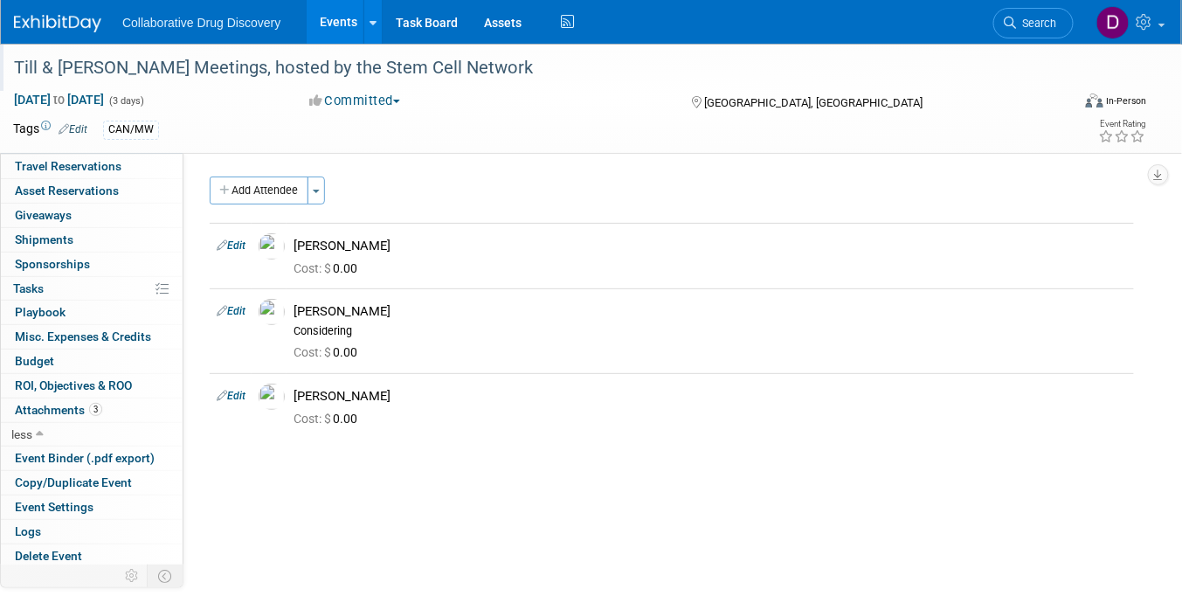
scroll to position [0, 0]
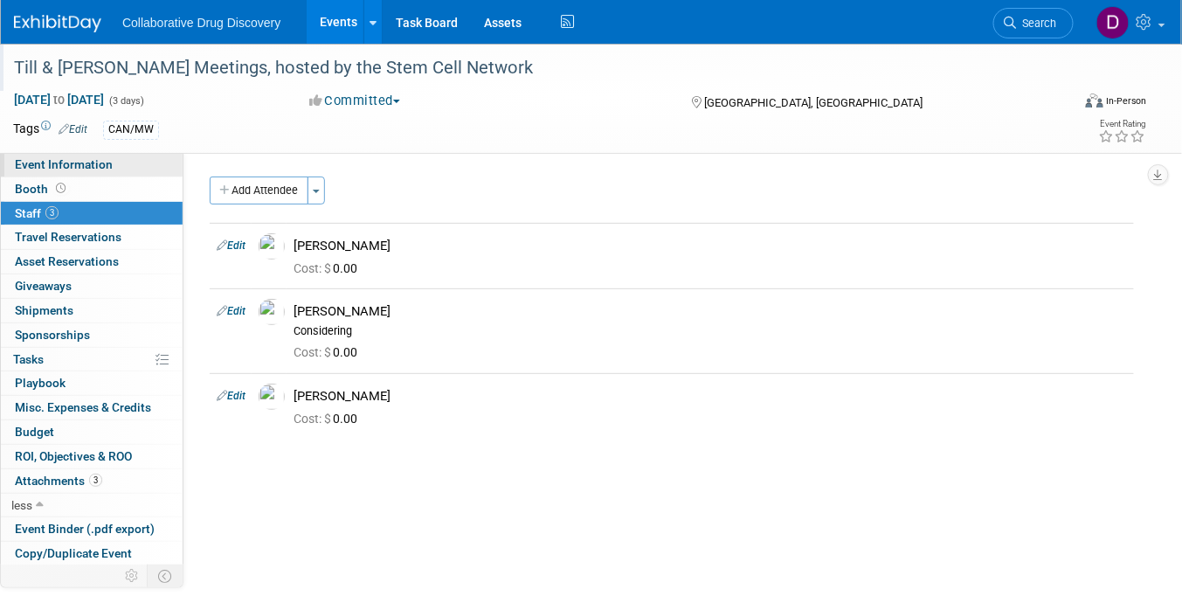
click at [77, 165] on span "Event Information" at bounding box center [64, 164] width 98 height 14
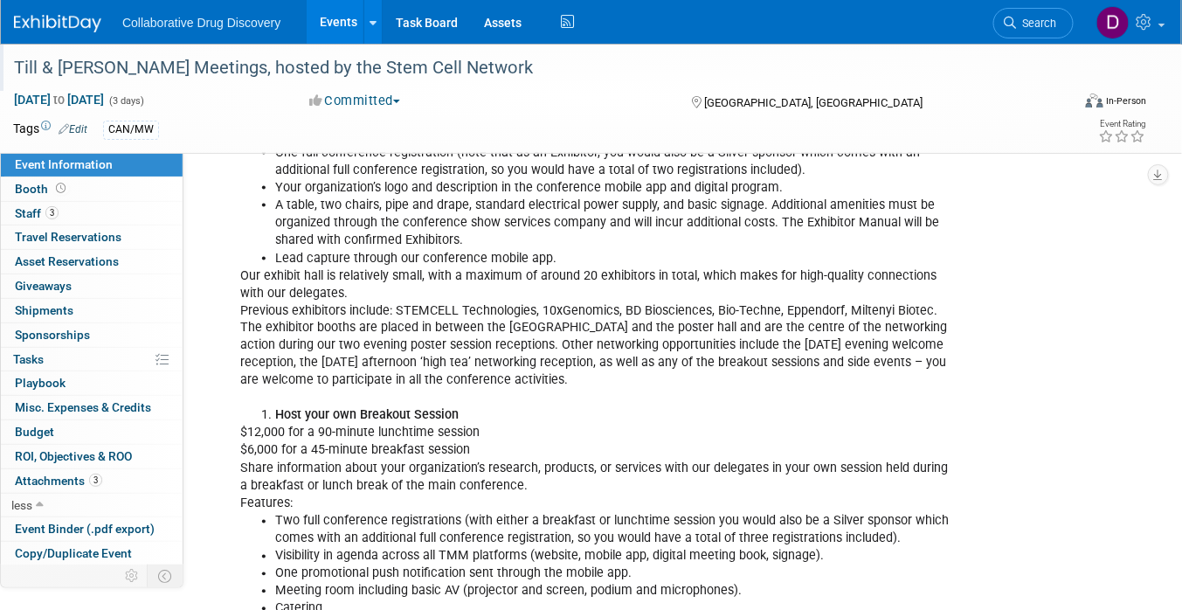
scroll to position [71, 0]
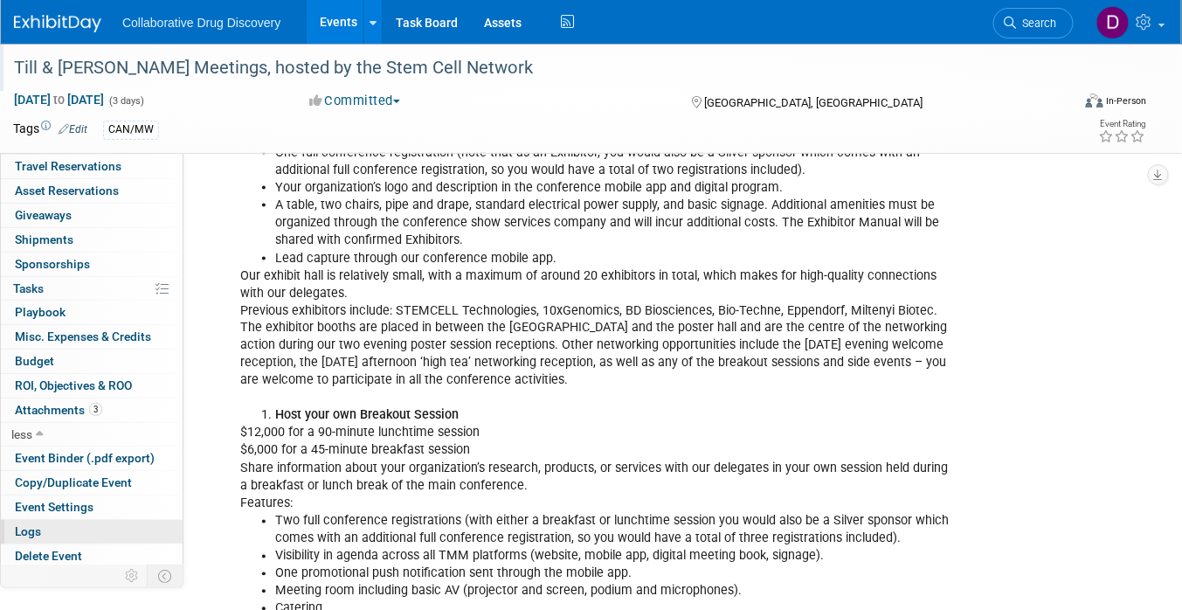
click at [50, 531] on link "Logs" at bounding box center [92, 532] width 182 height 24
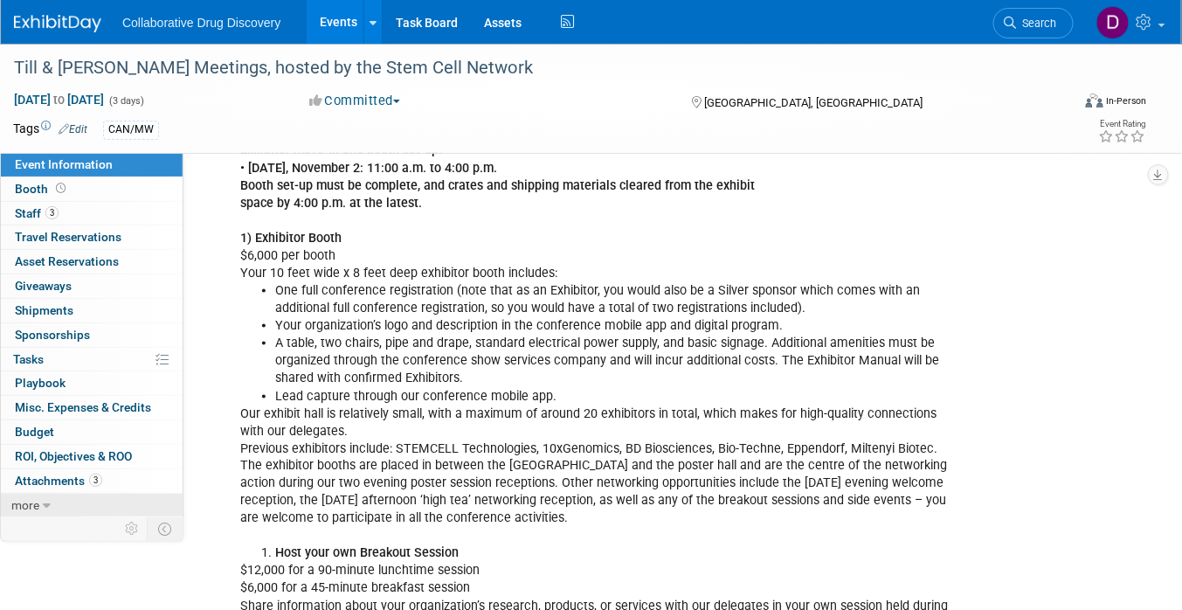
scroll to position [529, 0]
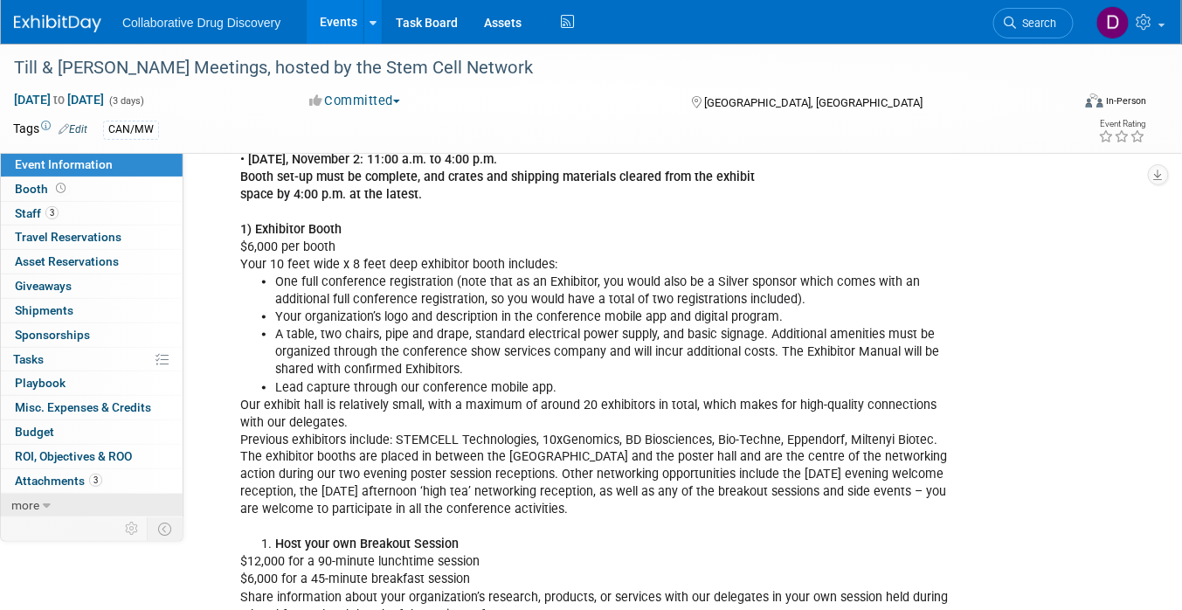
click at [54, 503] on link "more" at bounding box center [92, 505] width 182 height 24
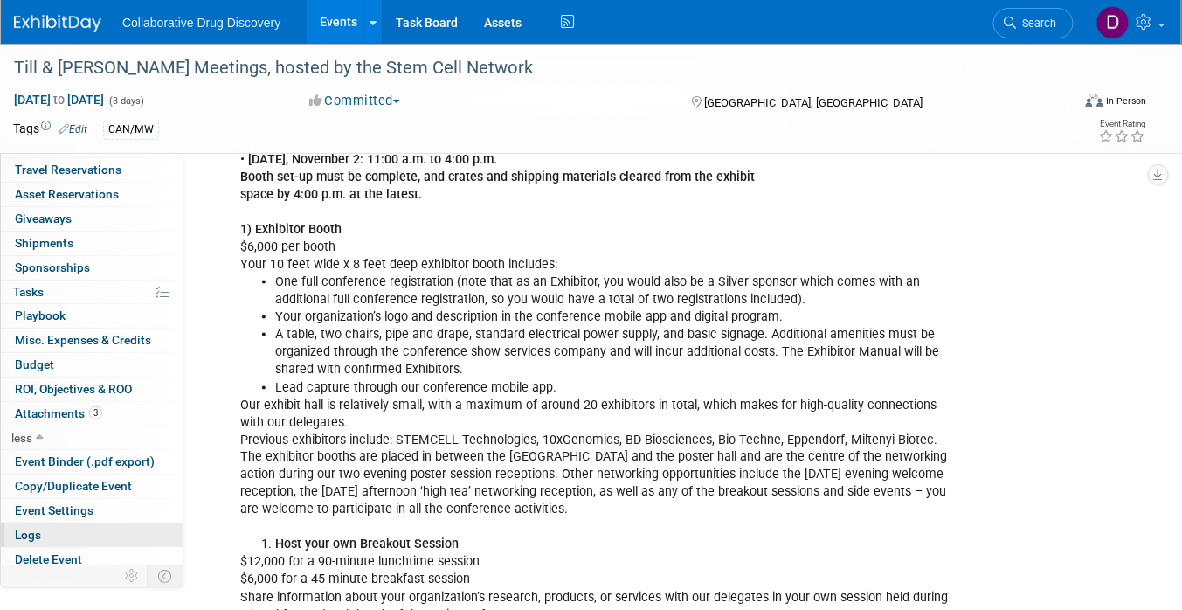
scroll to position [71, 0]
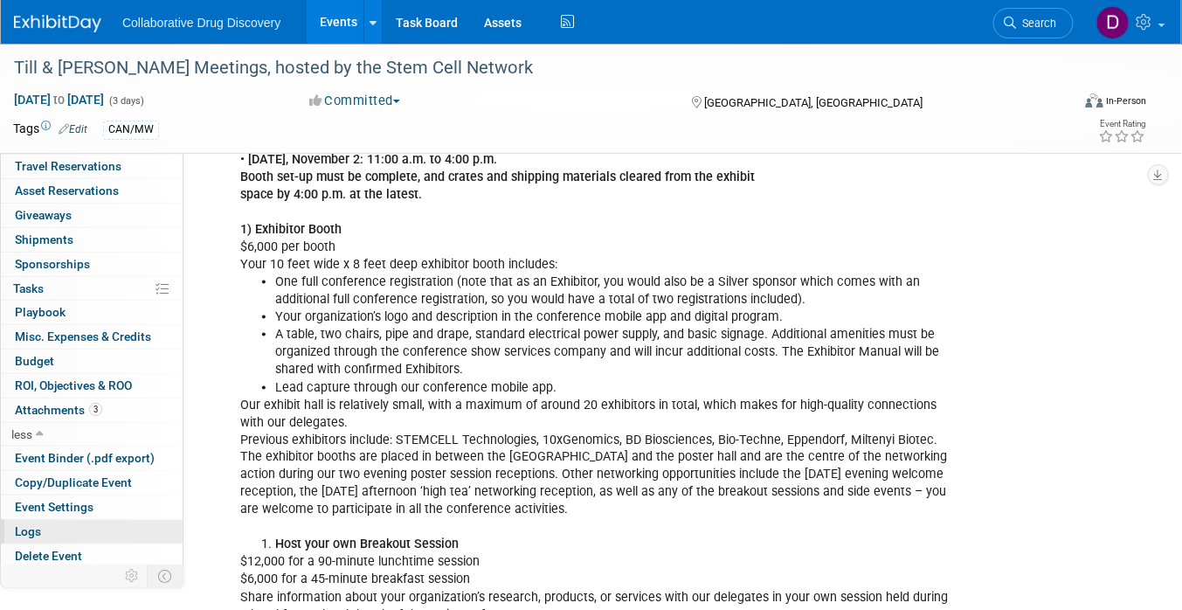
click at [62, 529] on link "Logs" at bounding box center [92, 532] width 182 height 24
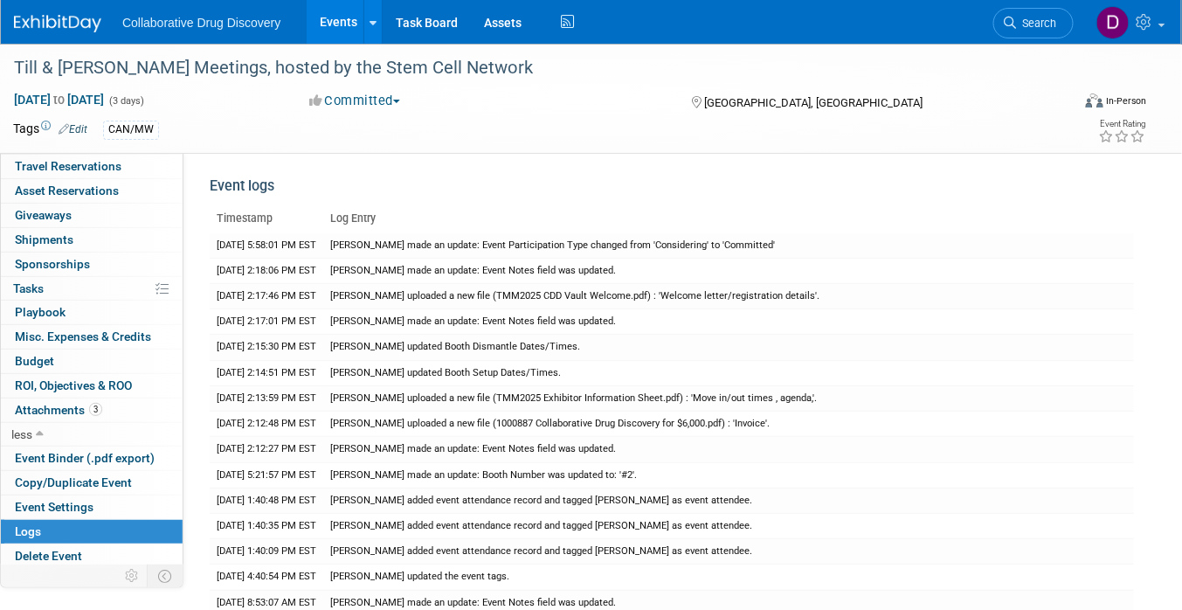
scroll to position [0, 0]
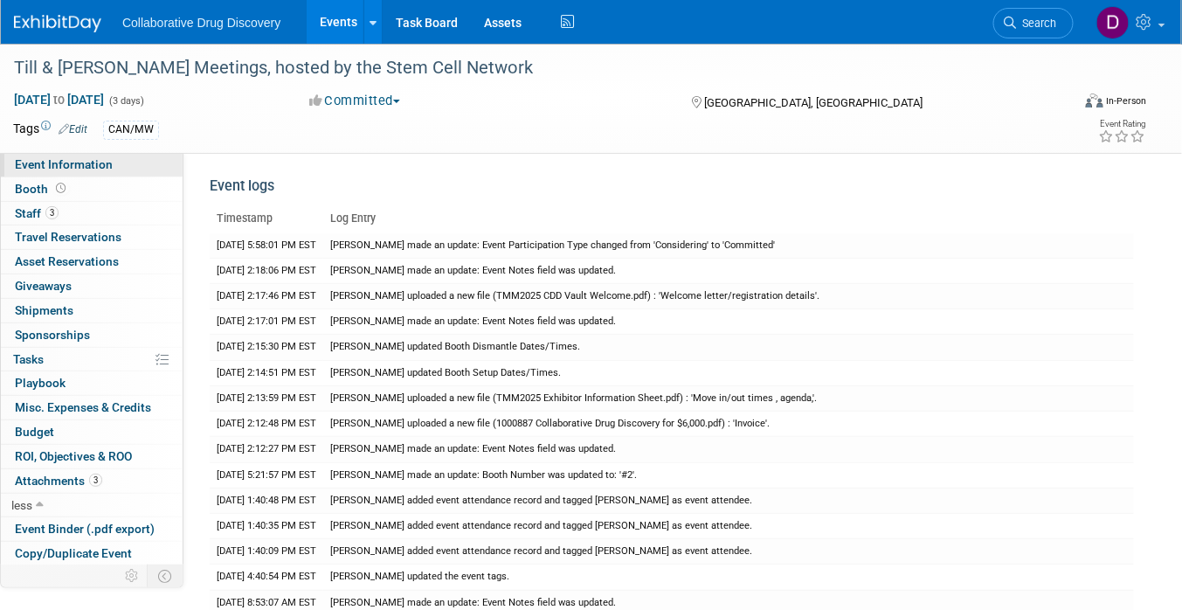
click at [73, 167] on span "Event Information" at bounding box center [64, 164] width 98 height 14
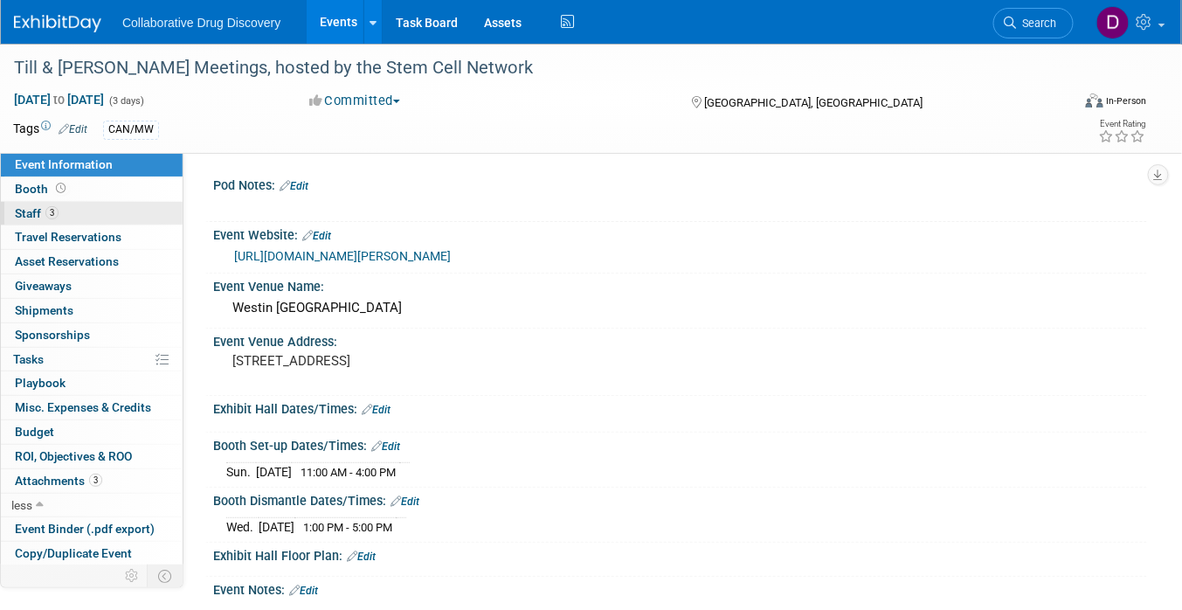
click at [50, 202] on link "3 Staff 3" at bounding box center [92, 214] width 182 height 24
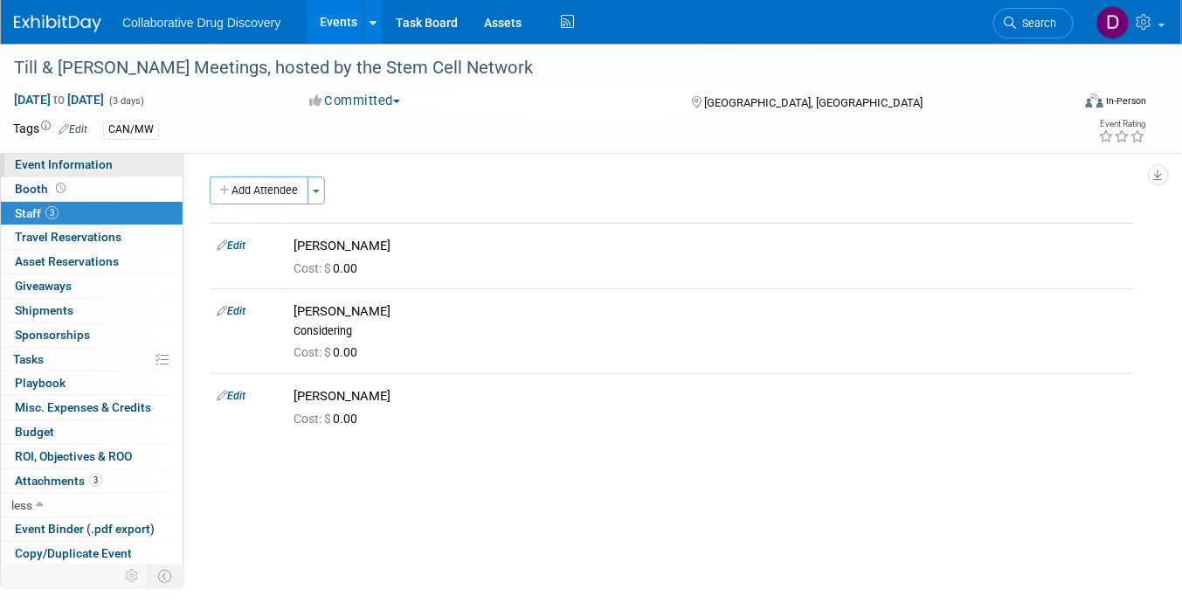
click at [83, 162] on span "Event Information" at bounding box center [64, 164] width 98 height 14
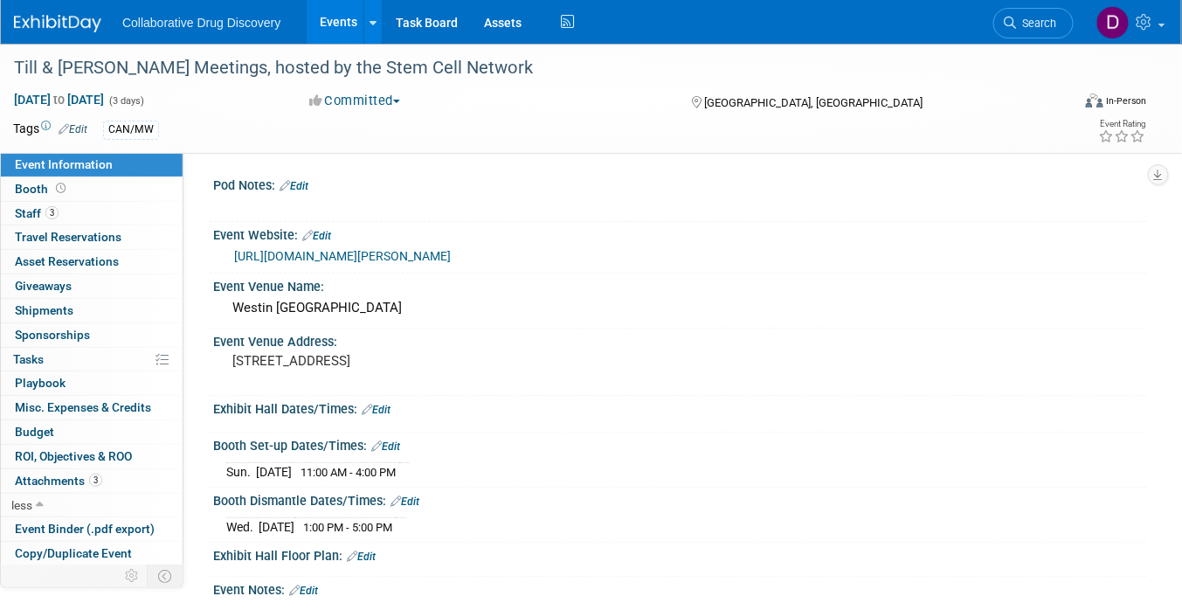
click at [48, 24] on img at bounding box center [57, 23] width 87 height 17
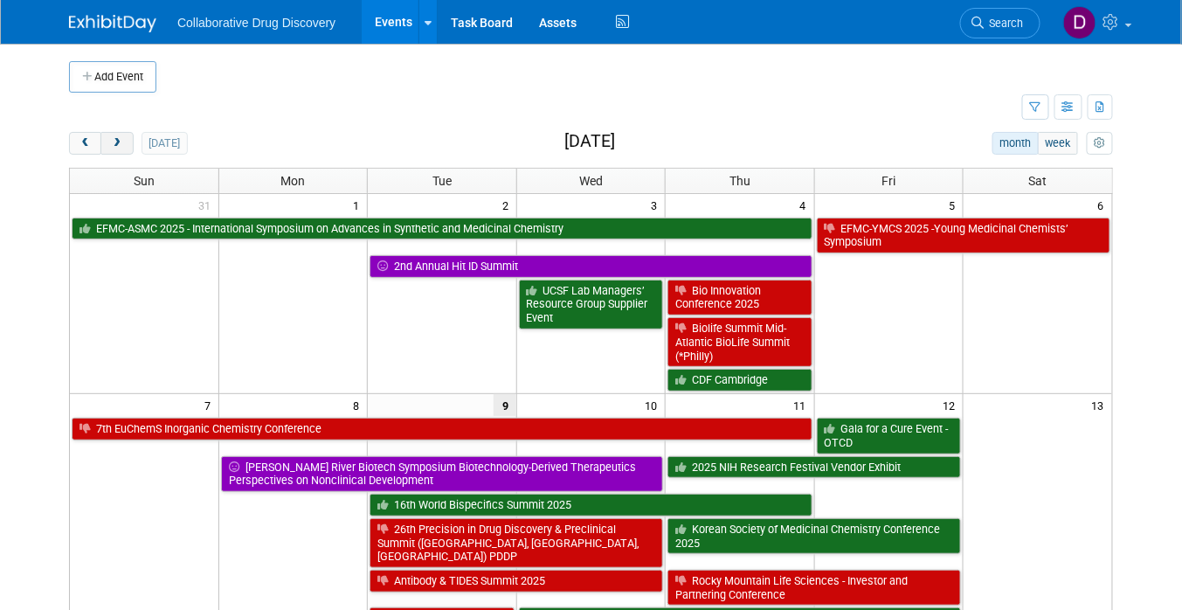
click at [121, 141] on span "next" at bounding box center [116, 143] width 13 height 11
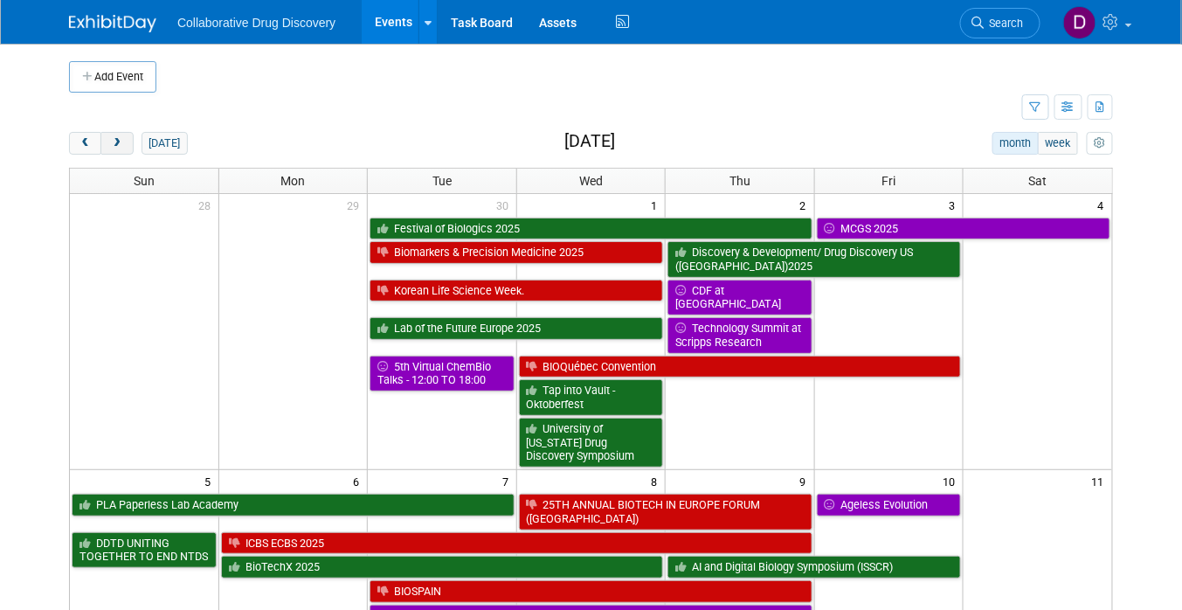
click at [121, 141] on span "next" at bounding box center [116, 143] width 13 height 11
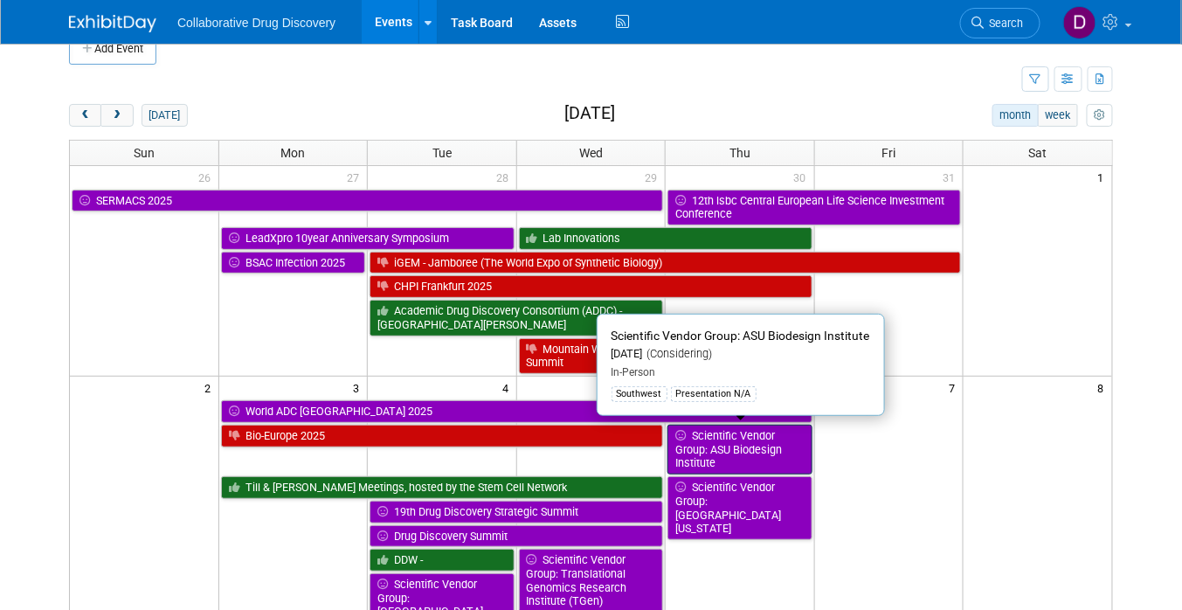
scroll to position [171, 0]
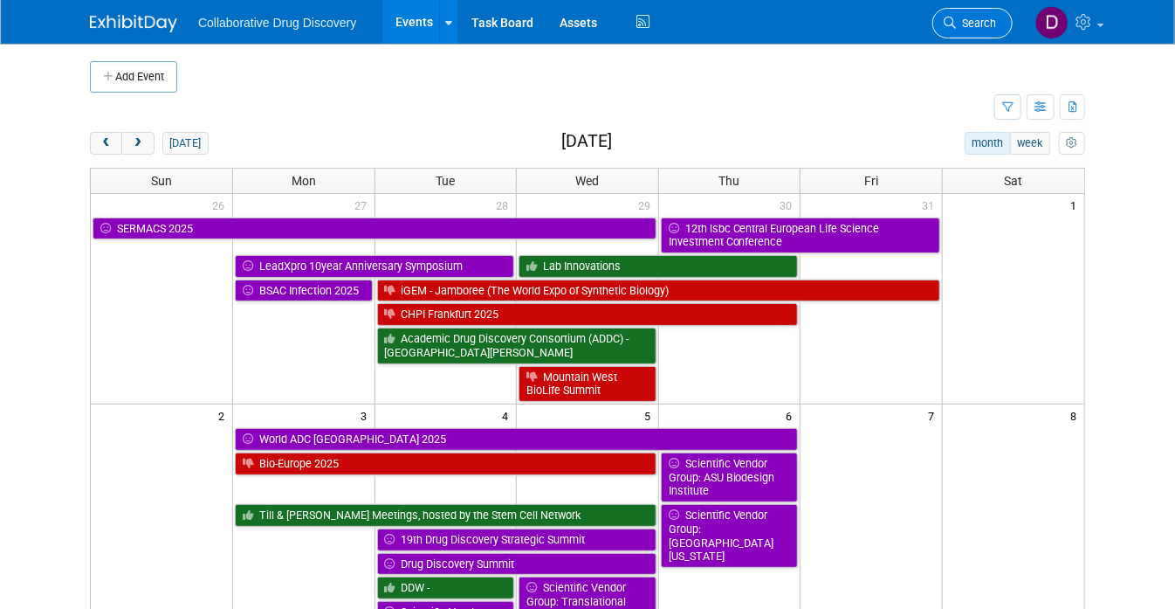
click at [996, 19] on span "Search" at bounding box center [976, 23] width 40 height 13
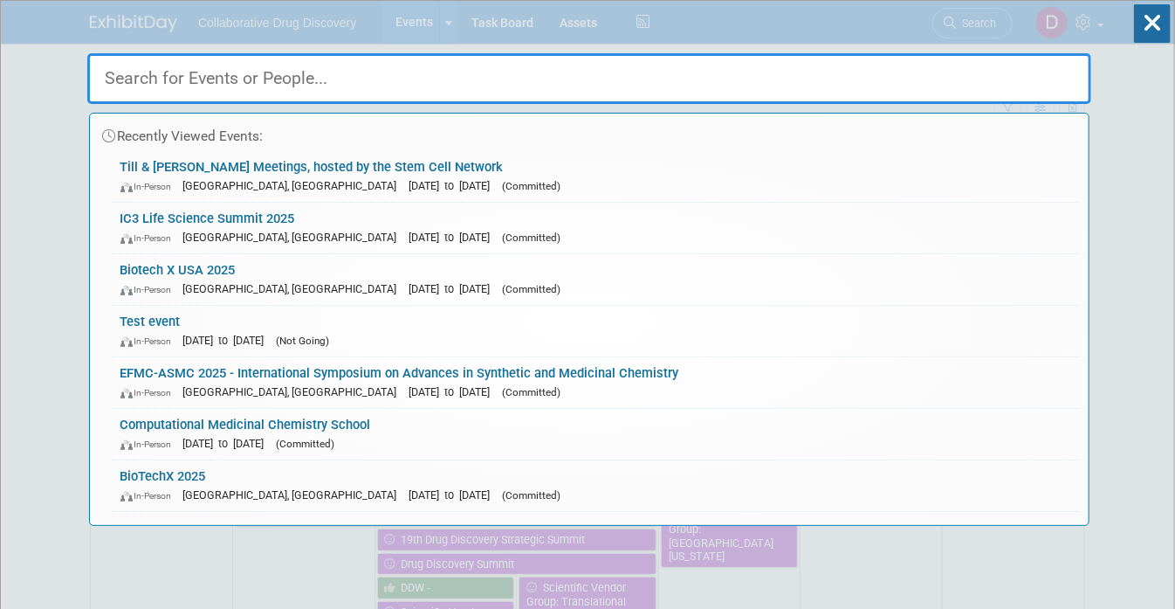
click at [242, 79] on input "text" at bounding box center [589, 78] width 1004 height 51
paste input "NIH Vendor Day"
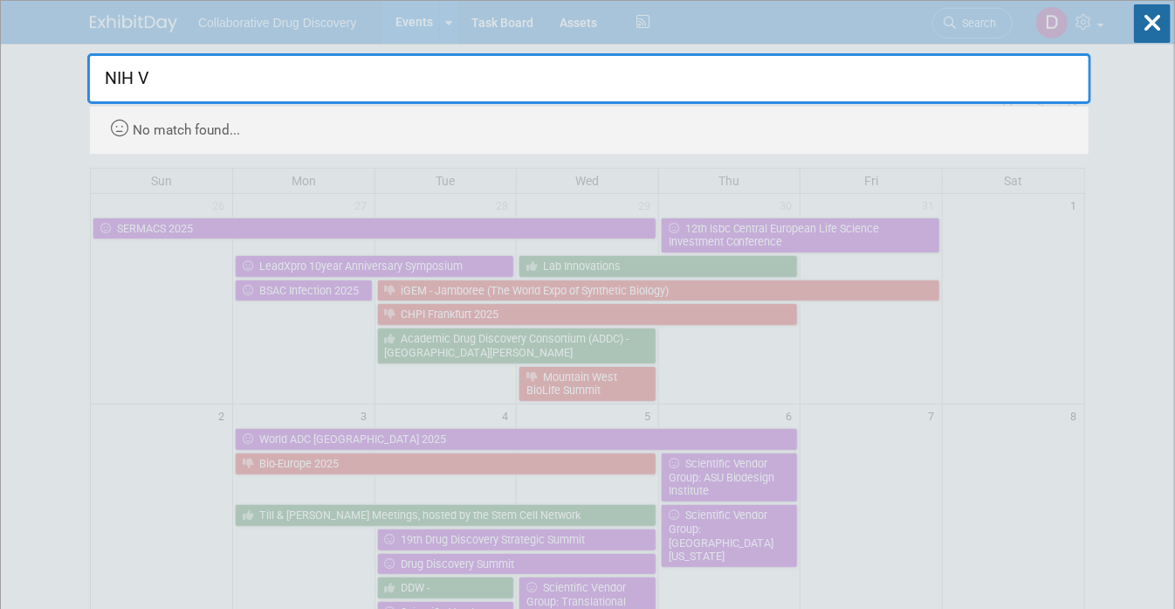
type input "NIH"
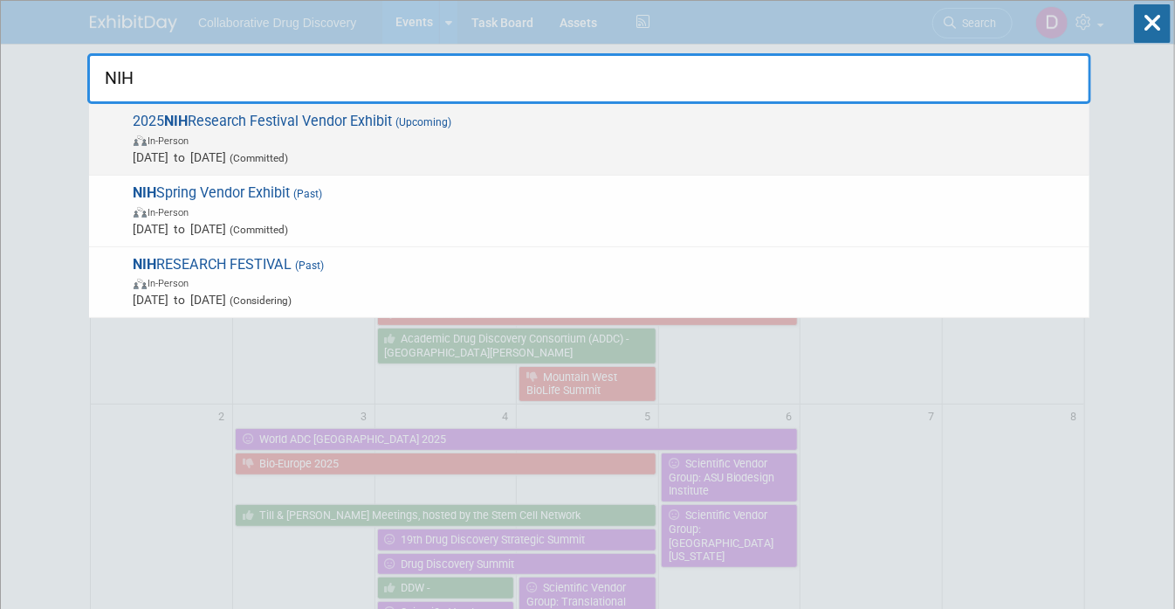
click at [321, 123] on span "2025 NIH Research Festival Vendor Exhibit (Upcoming) In-Person [DATE] to [DATE]…" at bounding box center [604, 139] width 953 height 53
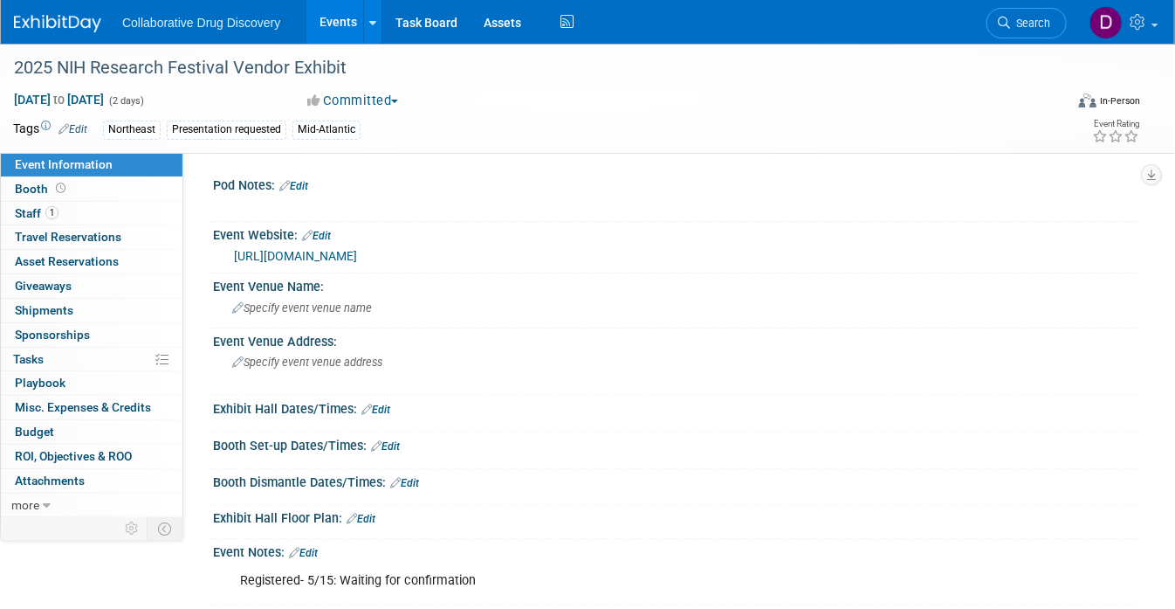
click at [298, 258] on link "https://technicalvendor.com/" at bounding box center [295, 256] width 123 height 14
